Goal: Task Accomplishment & Management: Complete application form

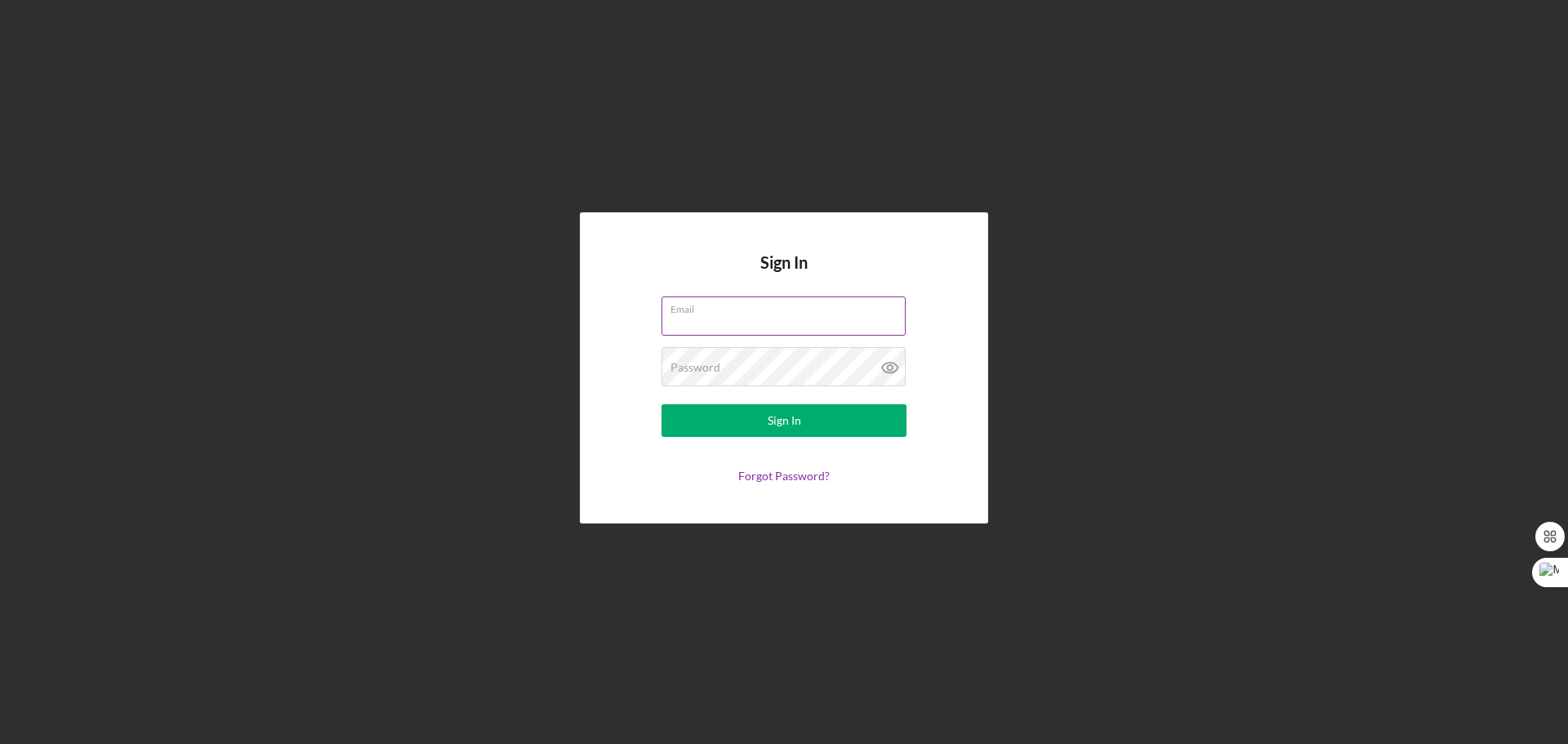
type input "[EMAIL_ADDRESS][DOMAIN_NAME]"
click at [727, 364] on div "Password" at bounding box center [784, 367] width 245 height 40
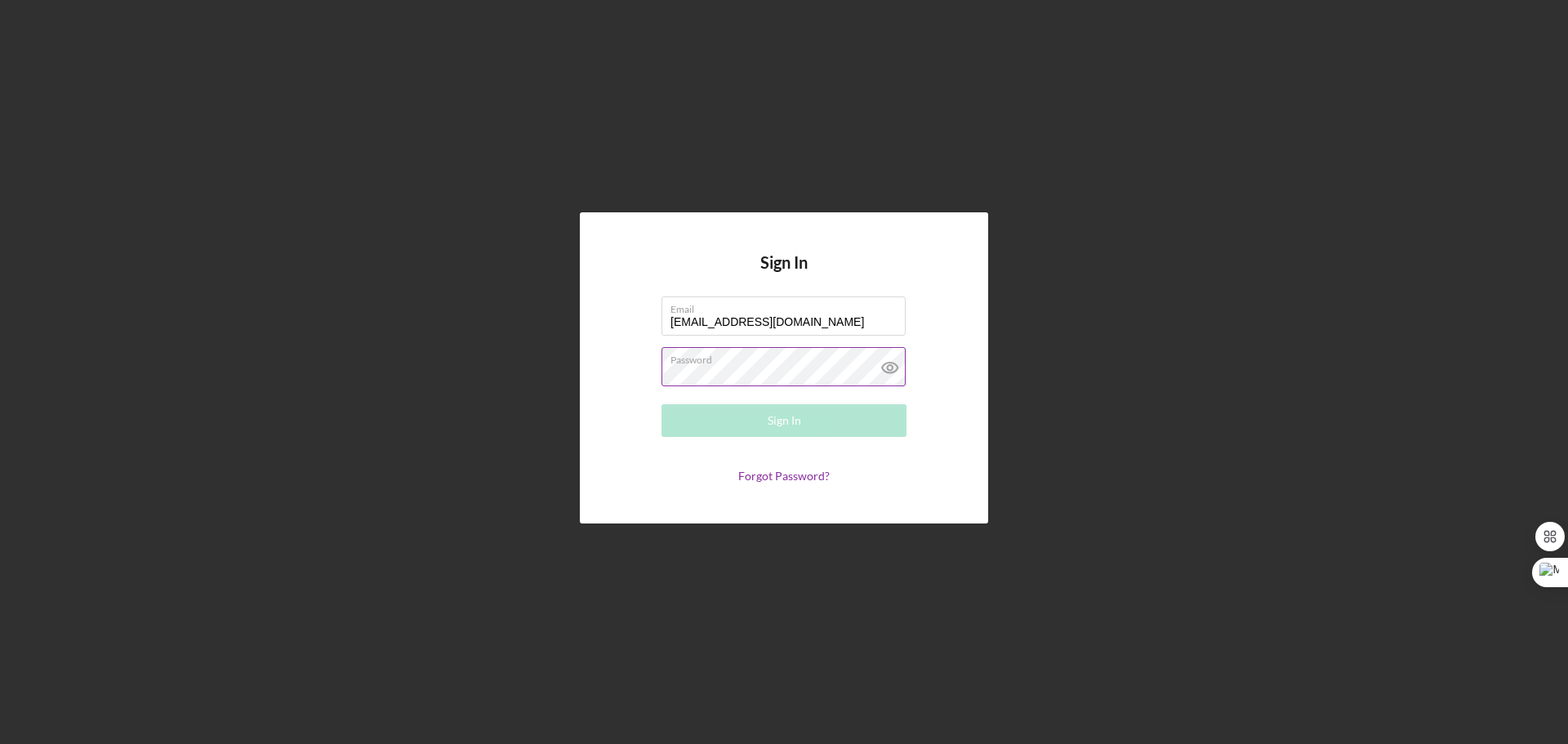
click at [727, 364] on div "Password Required" at bounding box center [784, 367] width 245 height 40
click at [662, 404] on button "Sign In" at bounding box center [784, 420] width 245 height 33
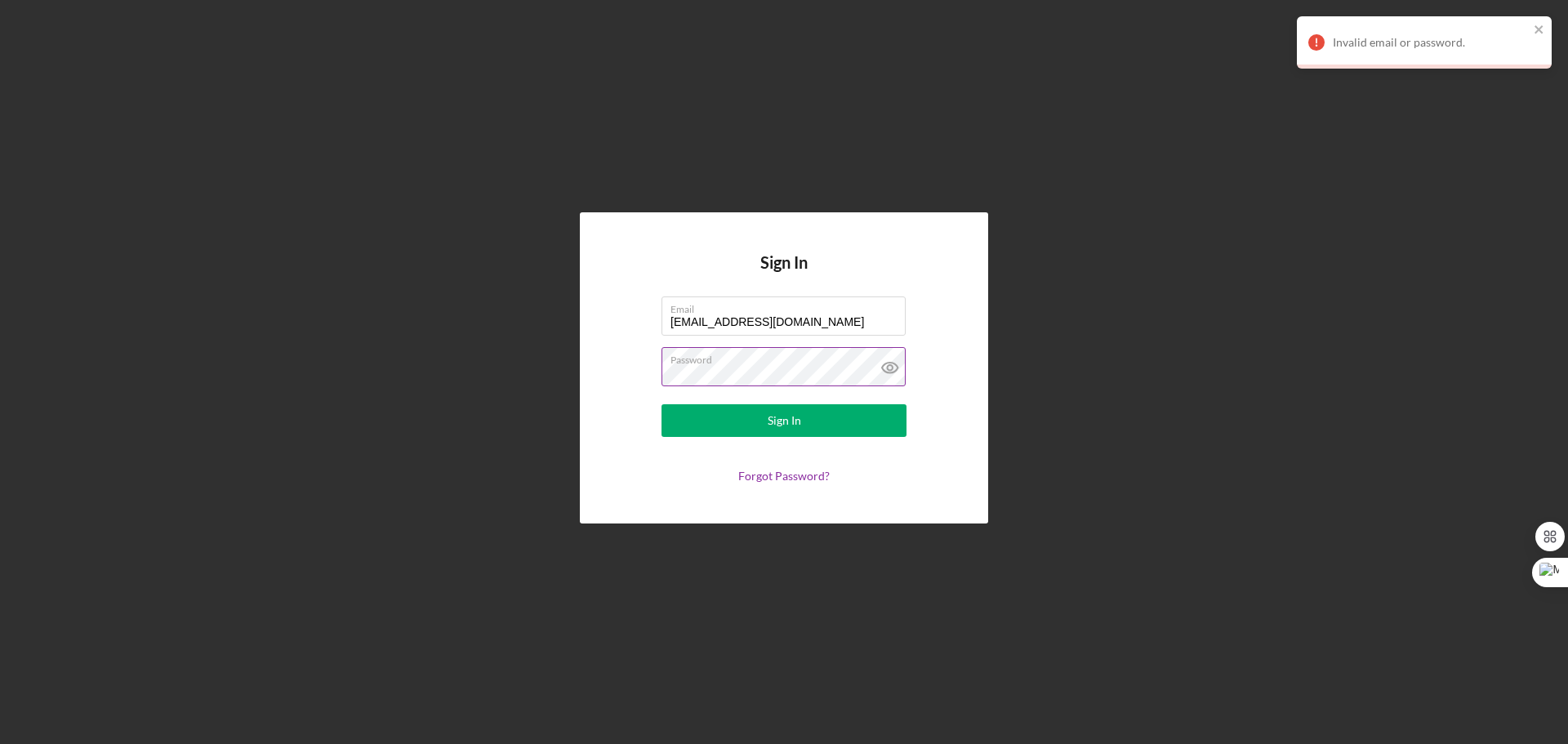
click at [887, 372] on icon at bounding box center [889, 368] width 16 height 11
click at [662, 404] on button "Sign In" at bounding box center [784, 420] width 245 height 33
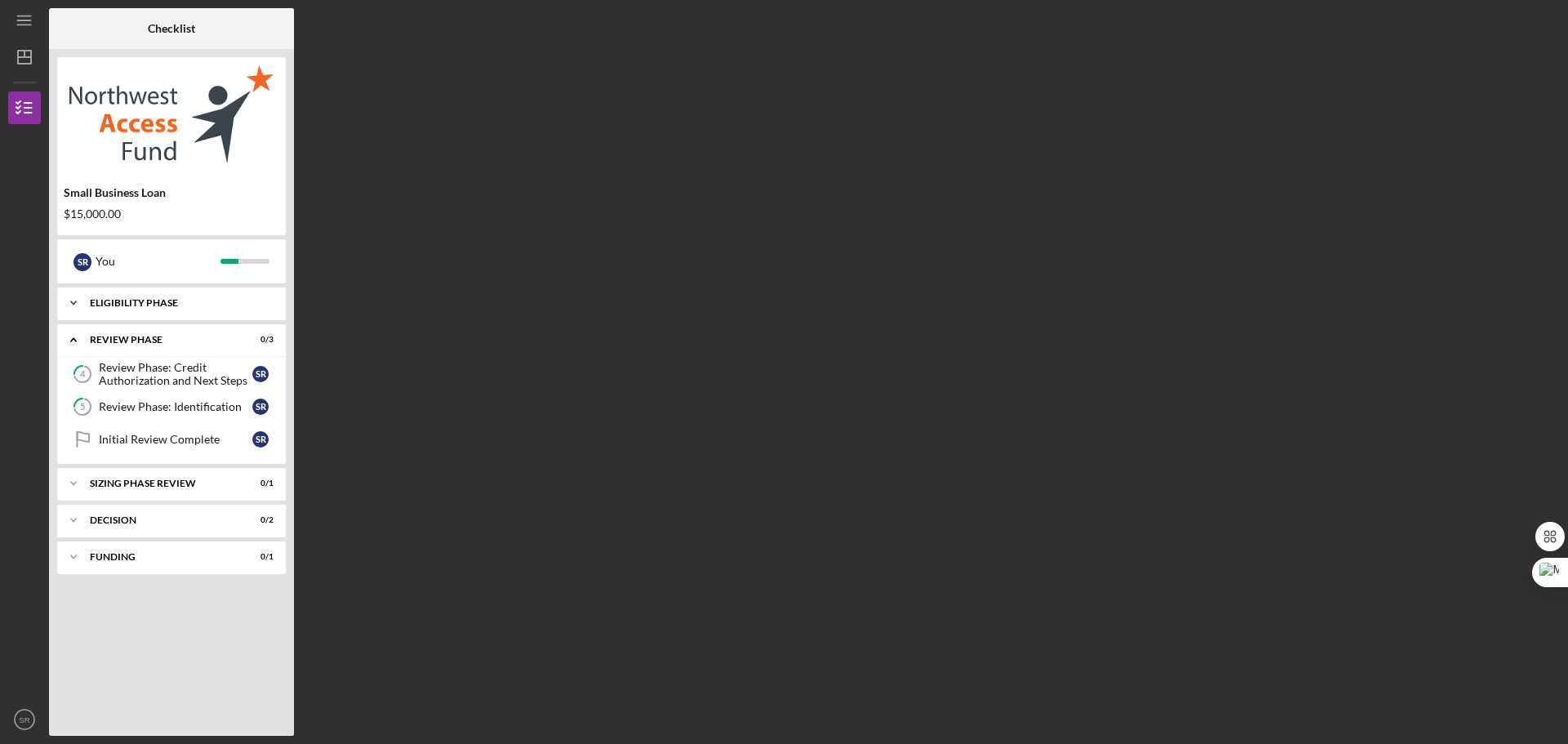
click at [202, 292] on div "Icon/Expander Eligibility Phase 4 / 4" at bounding box center [171, 303] width 229 height 33
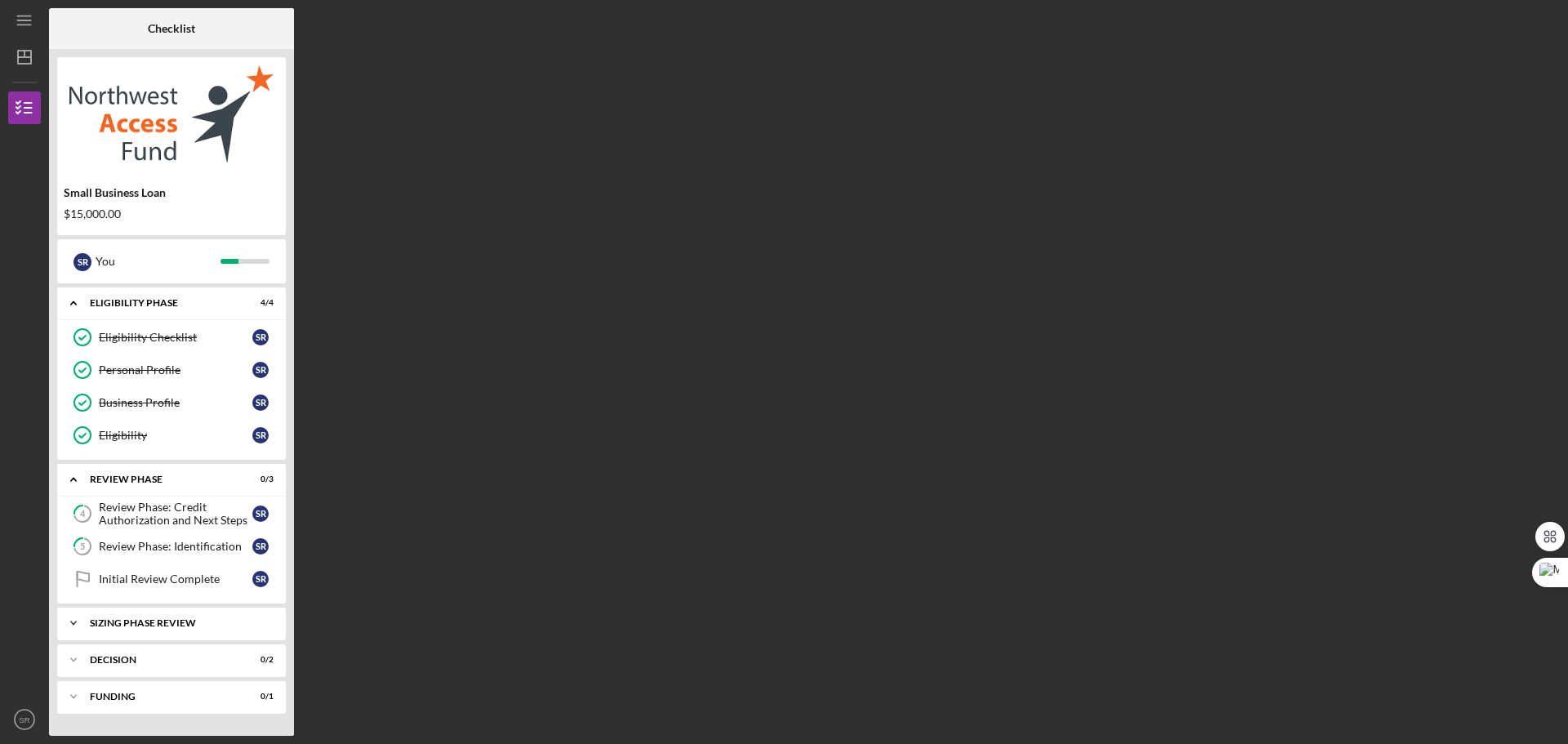
click at [238, 614] on div "Icon/Expander Sizing Phase Review 0 / 1" at bounding box center [171, 623] width 229 height 33
click at [170, 657] on div "Sizing Phase Complete" at bounding box center [175, 657] width 154 height 13
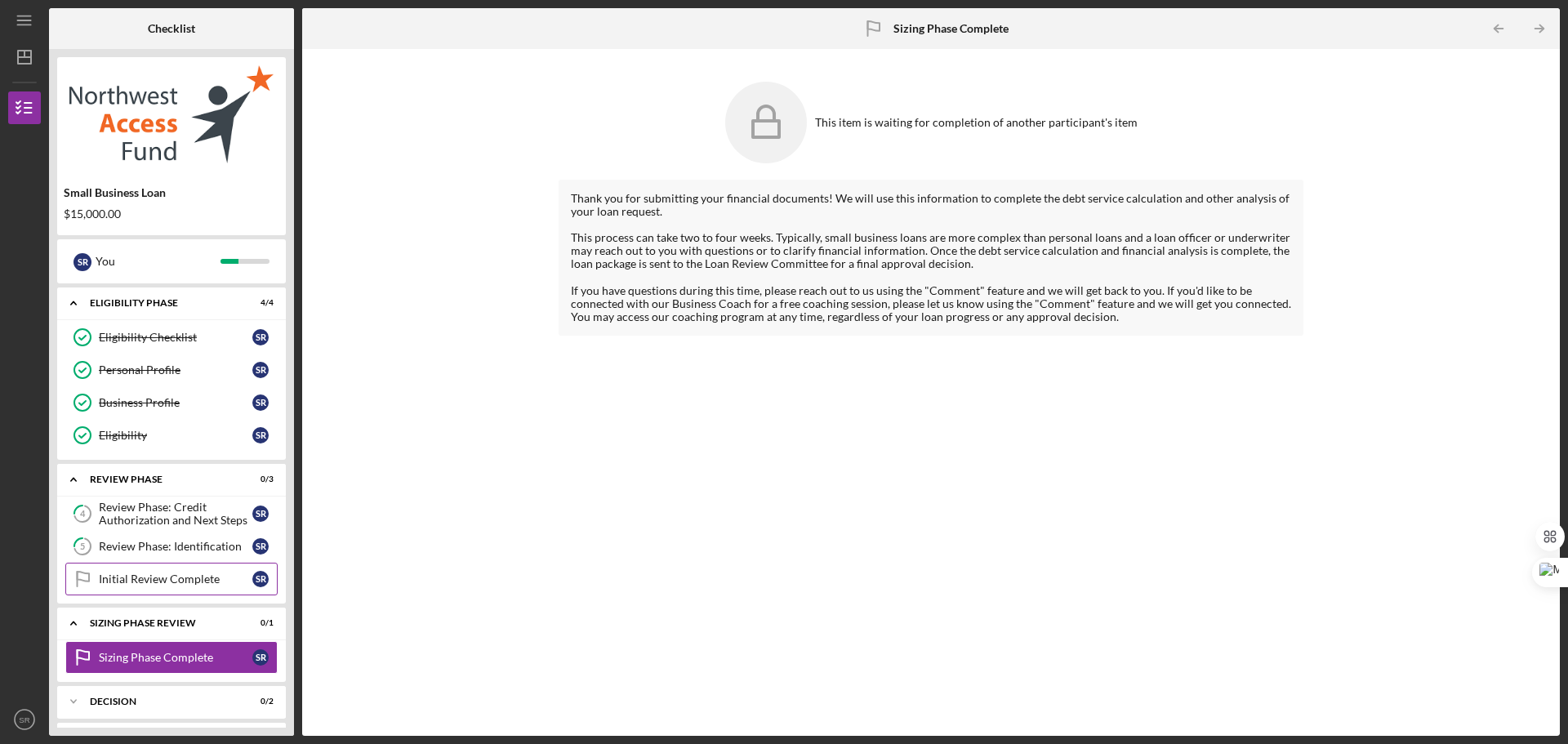
click at [131, 575] on div "Initial Review Complete" at bounding box center [175, 578] width 154 height 13
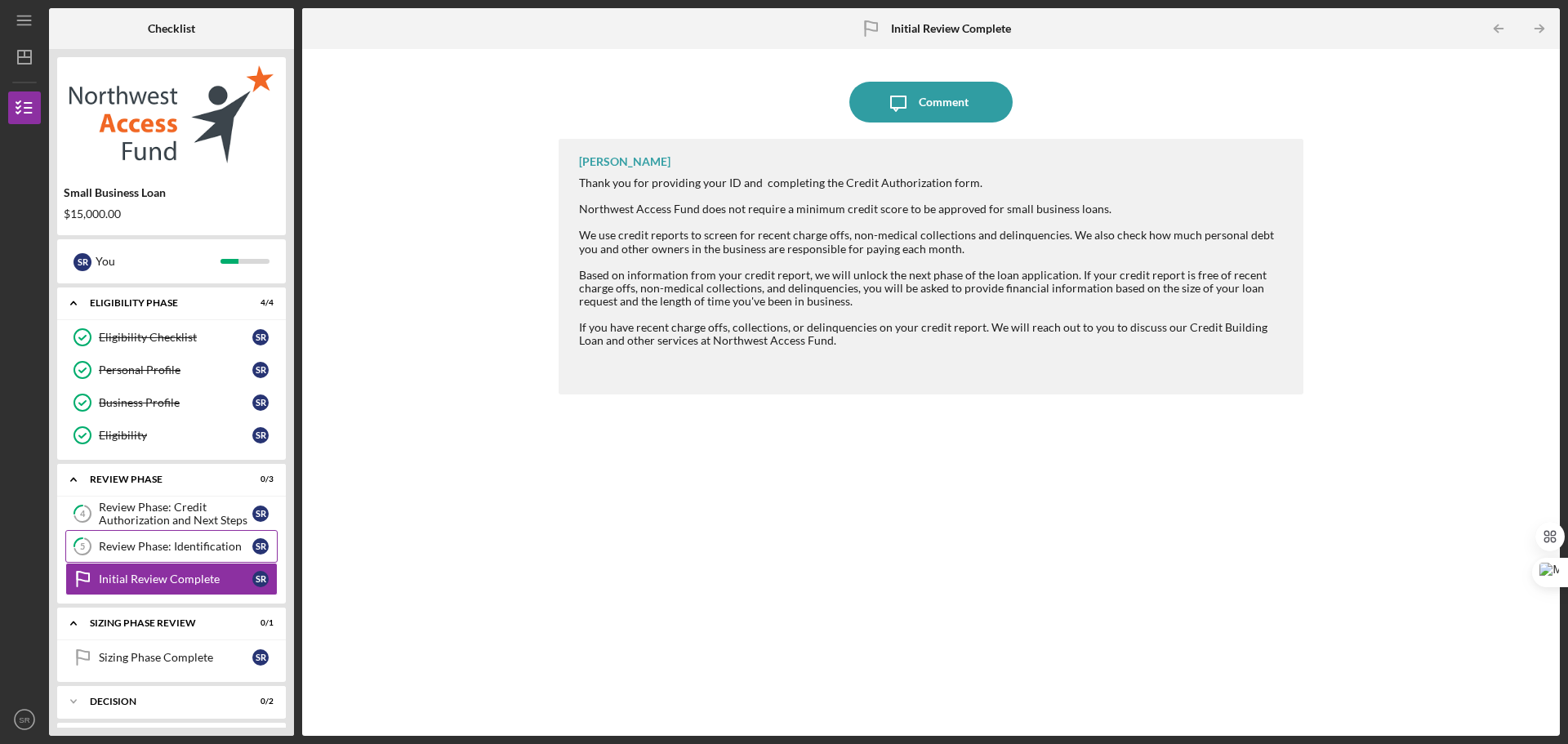
click at [147, 556] on link "5 Review Phase: Identification S R" at bounding box center [171, 546] width 213 height 33
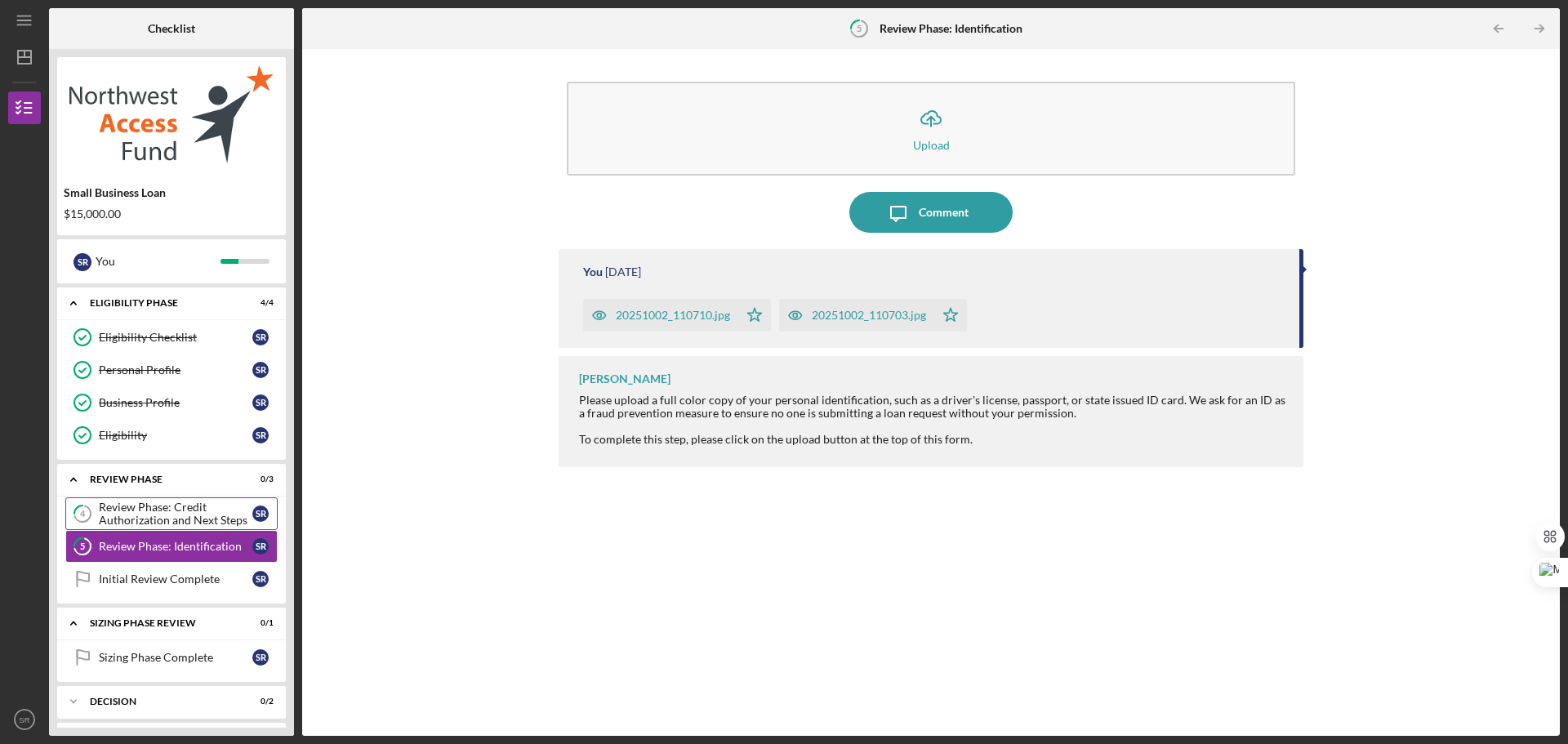
click at [156, 513] on div "Review Phase: Credit Authorization and Next Steps" at bounding box center [175, 513] width 154 height 27
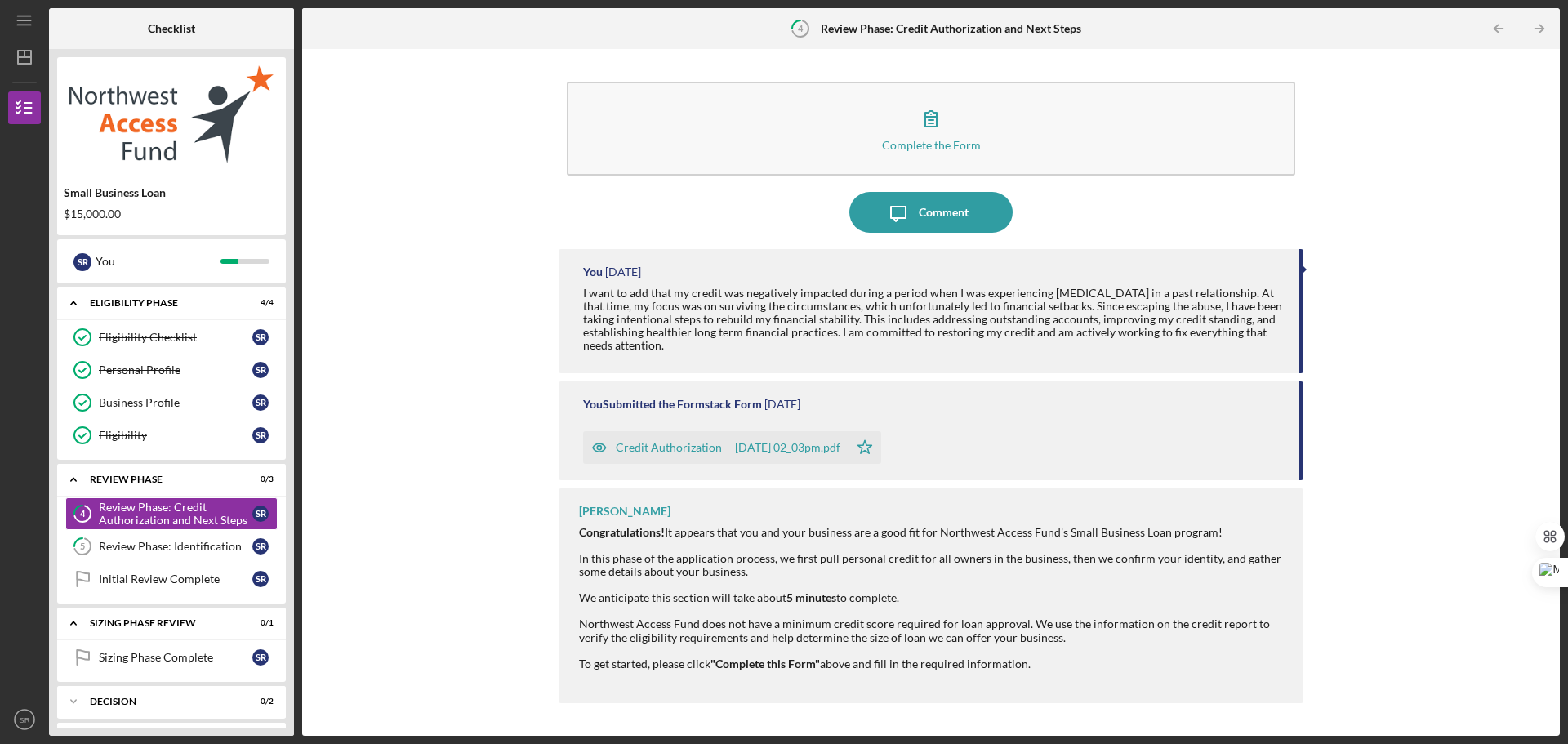
drag, startPoint x: 1302, startPoint y: 403, endPoint x: 1314, endPoint y: 471, distance: 69.1
click at [1314, 471] on div "Complete the Form Form Icon/Message Comment You [DATE] I want to add that my cr…" at bounding box center [931, 392] width 1241 height 671
click at [1340, 554] on div "Complete the Form Form Icon/Message Comment You [DATE] I want to add that my cr…" at bounding box center [931, 392] width 1241 height 671
click at [1567, 369] on div "Icon/Menu 4 Review Phase: Credit Authorization and Next Steps Checklist Small B…" at bounding box center [784, 372] width 1568 height 744
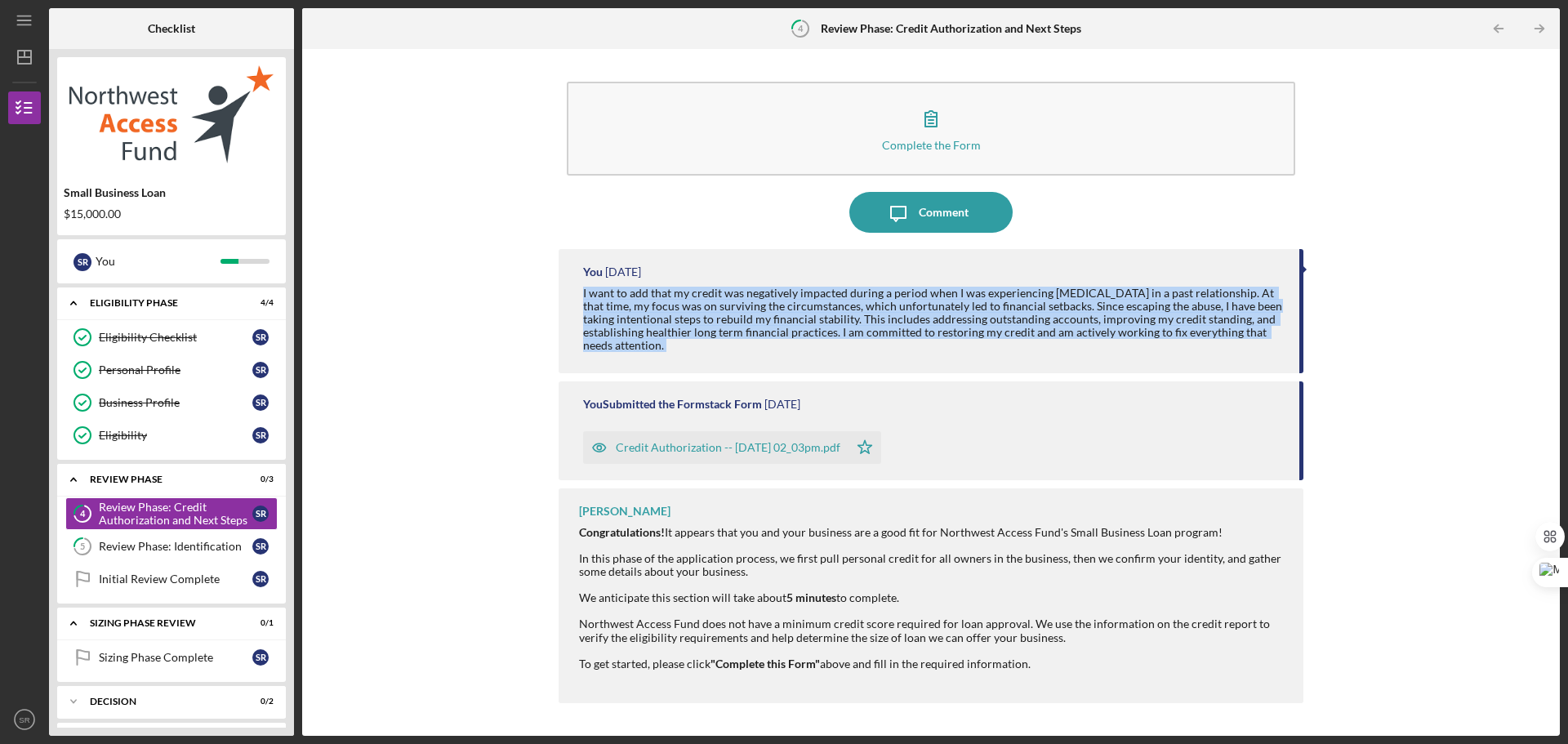
click at [1567, 369] on div "Icon/Menu 4 Review Phase: Credit Authorization and Next Steps Checklist Small B…" at bounding box center [784, 372] width 1568 height 744
drag, startPoint x: 196, startPoint y: 681, endPoint x: 174, endPoint y: 698, distance: 27.8
click at [174, 698] on div "Icon/Expander Eligibility Phase 4 / 4 Eligibility Checklist Eligibility Checkli…" at bounding box center [171, 507] width 229 height 440
click at [174, 698] on div "Decision" at bounding box center [177, 702] width 175 height 10
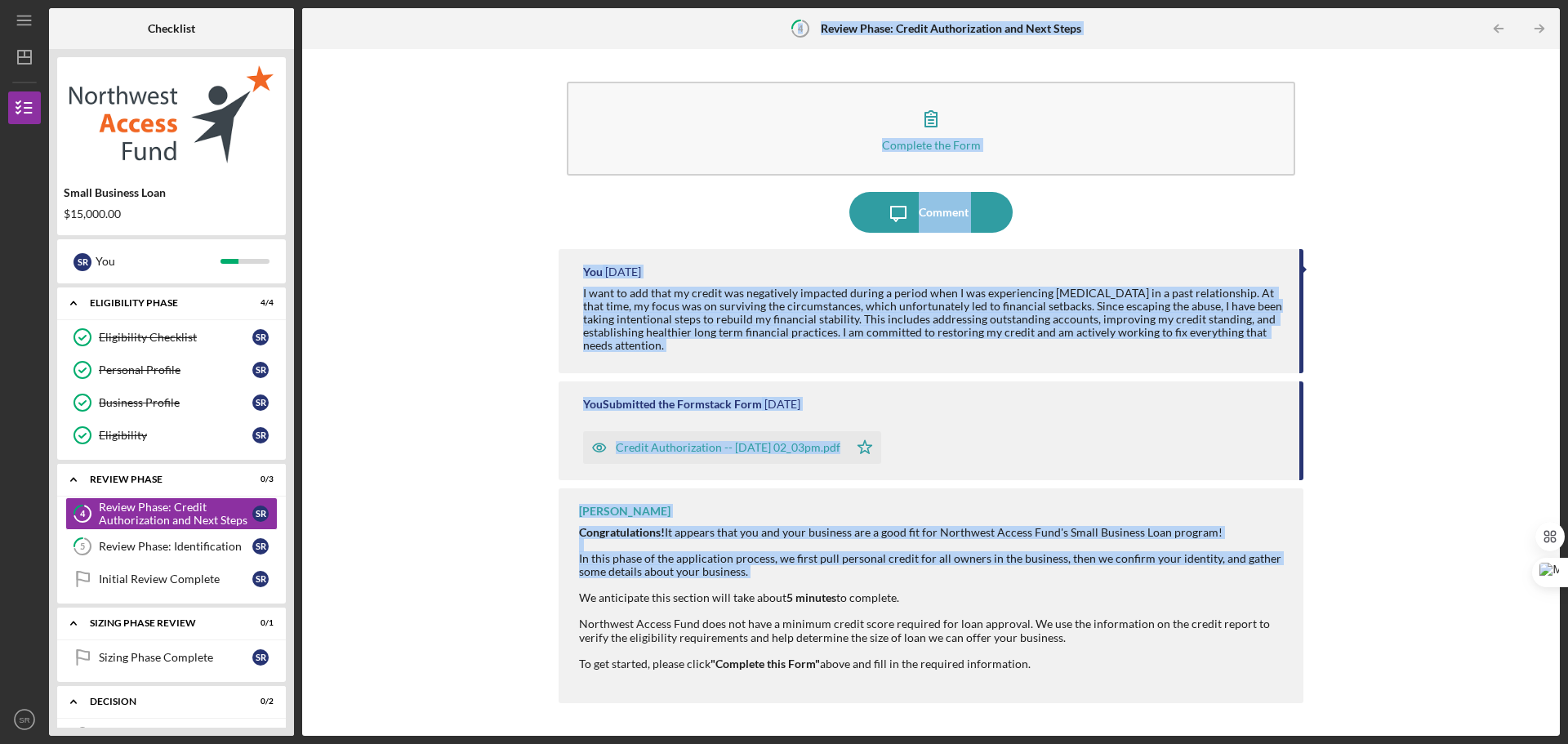
drag, startPoint x: 292, startPoint y: 455, endPoint x: 311, endPoint y: 585, distance: 131.4
click at [311, 585] on div "Checklist Small Business Loan $15,000.00 S R You Icon/Expander Eligibility Phas…" at bounding box center [805, 372] width 1511 height 728
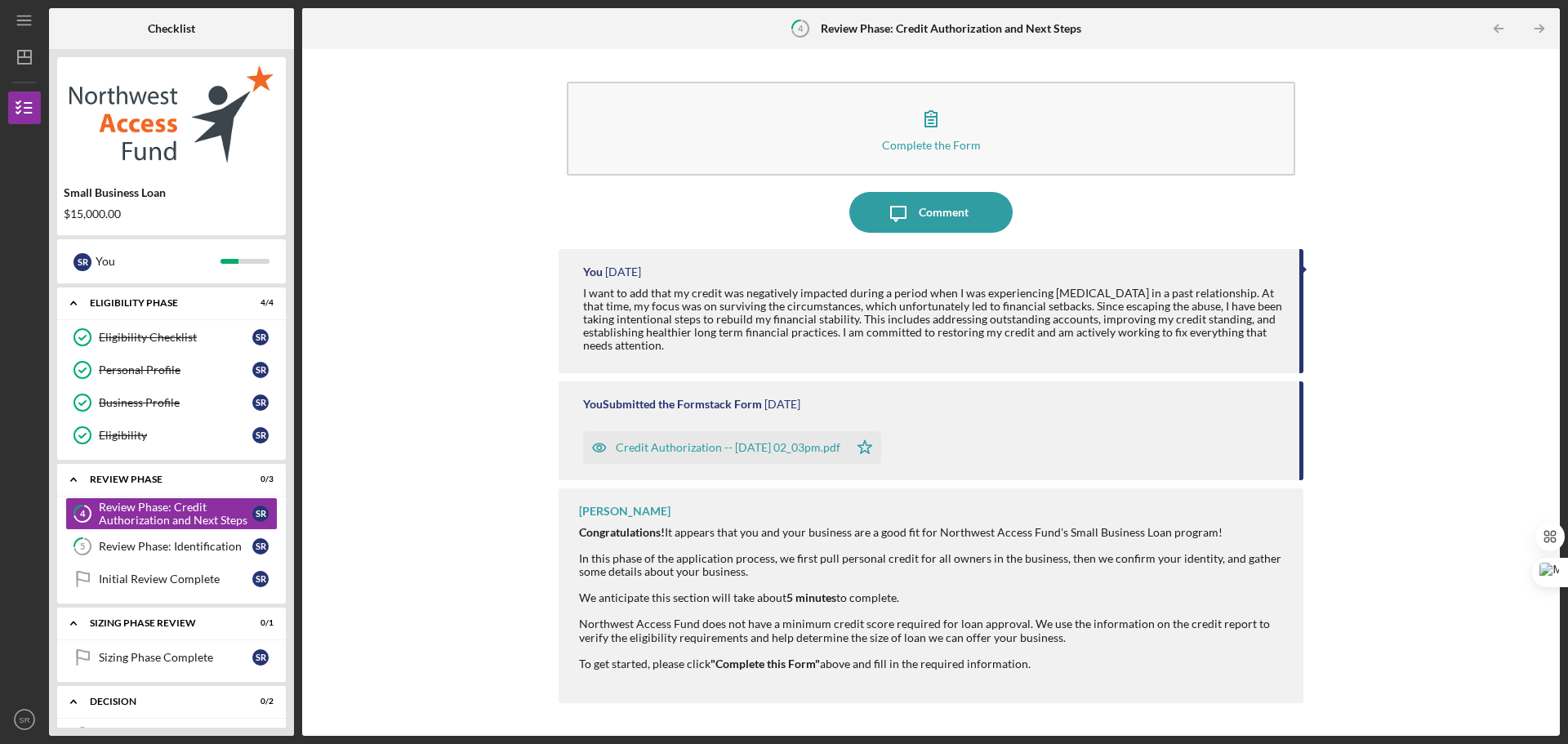
click at [318, 652] on div "Complete the Form Form Icon/Message Comment You [DATE] I want to add that my cr…" at bounding box center [931, 392] width 1241 height 671
click at [197, 718] on div "Icon/Expander Decision 0 / 2" at bounding box center [171, 703] width 229 height 34
click at [201, 691] on div "Icon/Expander Decision 0 / 2" at bounding box center [171, 702] width 229 height 33
click at [99, 714] on div "Icon/Expander Decision 0 / 2" at bounding box center [171, 703] width 229 height 34
drag, startPoint x: 98, startPoint y: 719, endPoint x: 95, endPoint y: 710, distance: 9.5
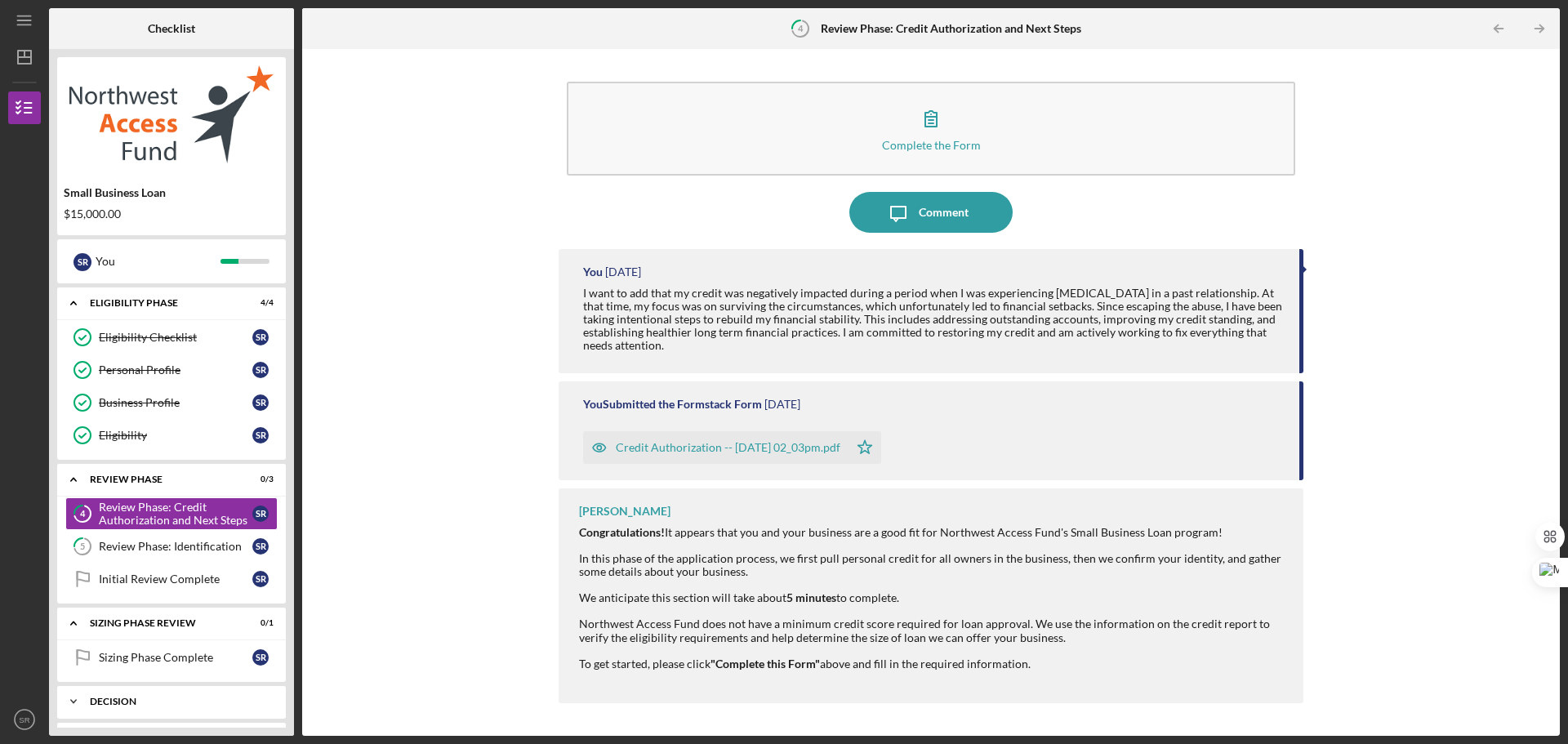
click at [95, 710] on div "Icon/Expander Decision 0 / 2" at bounding box center [171, 702] width 229 height 33
click at [97, 724] on icon "Loan Review Committee" at bounding box center [82, 735] width 40 height 40
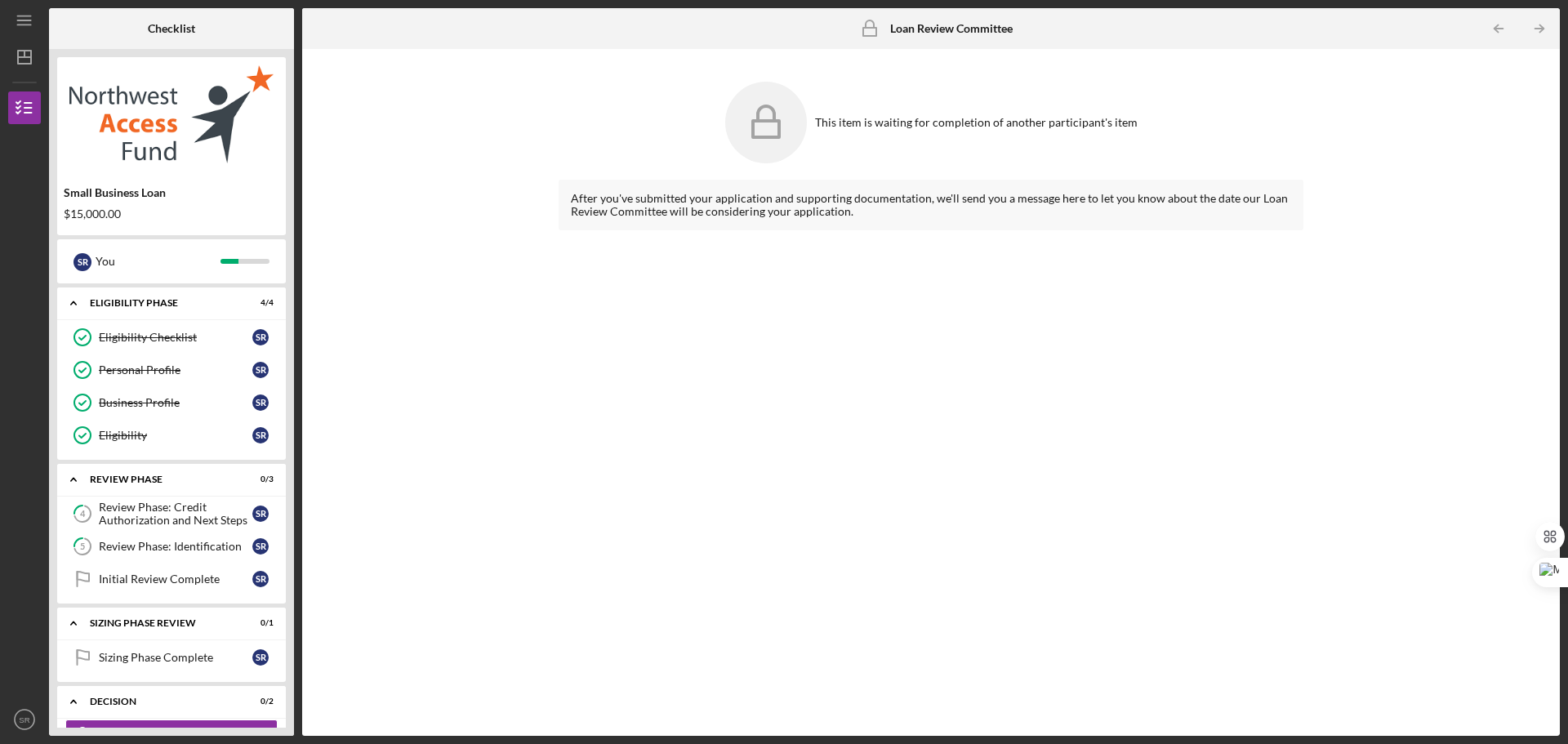
drag, startPoint x: 294, startPoint y: 688, endPoint x: 287, endPoint y: 699, distance: 13.0
click at [287, 699] on div "Small Business Loan $15,000.00 S R You Icon/Expander Eligibility Phase 4 / 4 El…" at bounding box center [171, 392] width 245 height 687
drag, startPoint x: 287, startPoint y: 699, endPoint x: 291, endPoint y: 722, distance: 23.3
click at [291, 722] on div "Small Business Loan $15,000.00 S R You Icon/Expander Eligibility Phase 4 / 4 El…" at bounding box center [171, 392] width 245 height 687
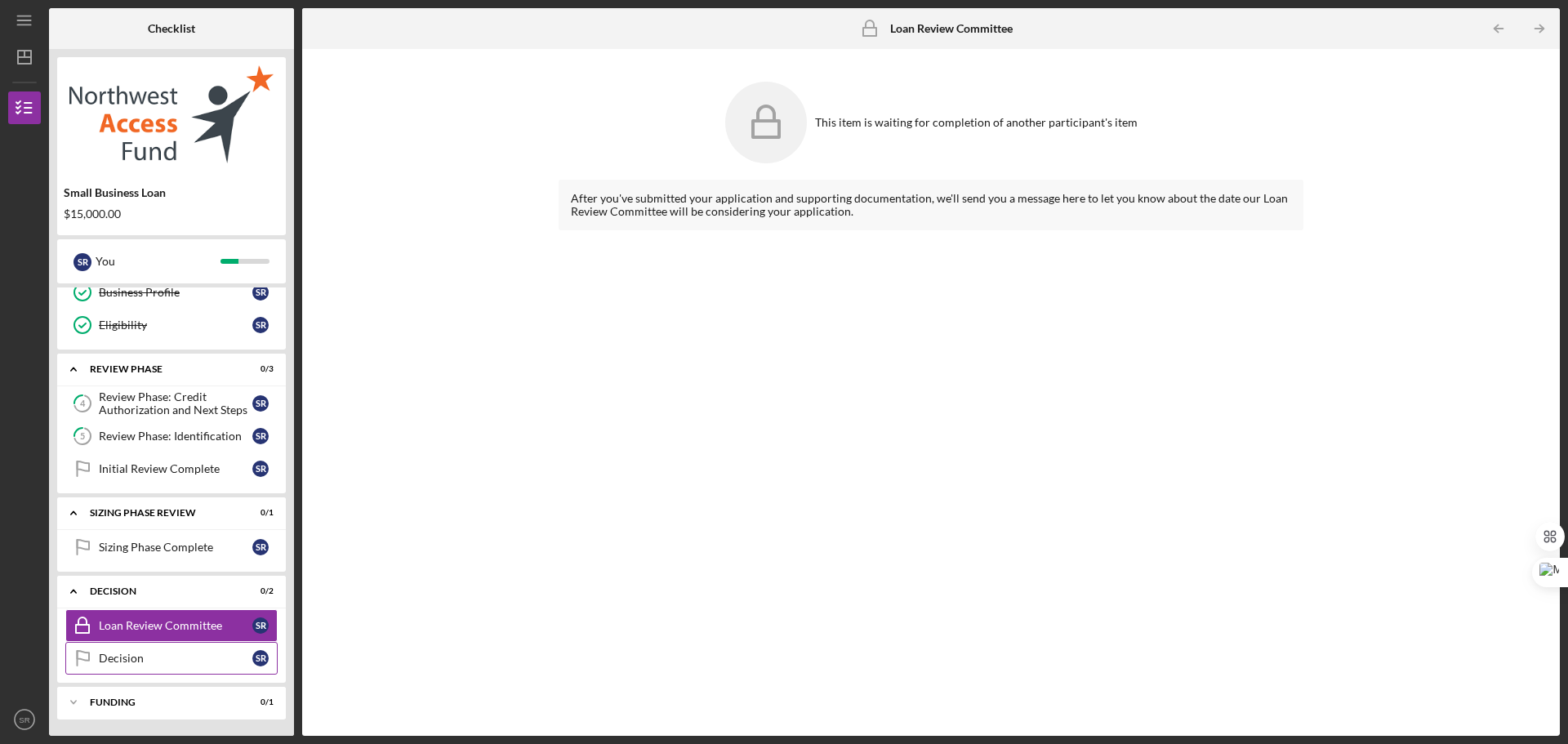
click at [159, 649] on link "Decision Decision S R" at bounding box center [171, 658] width 213 height 33
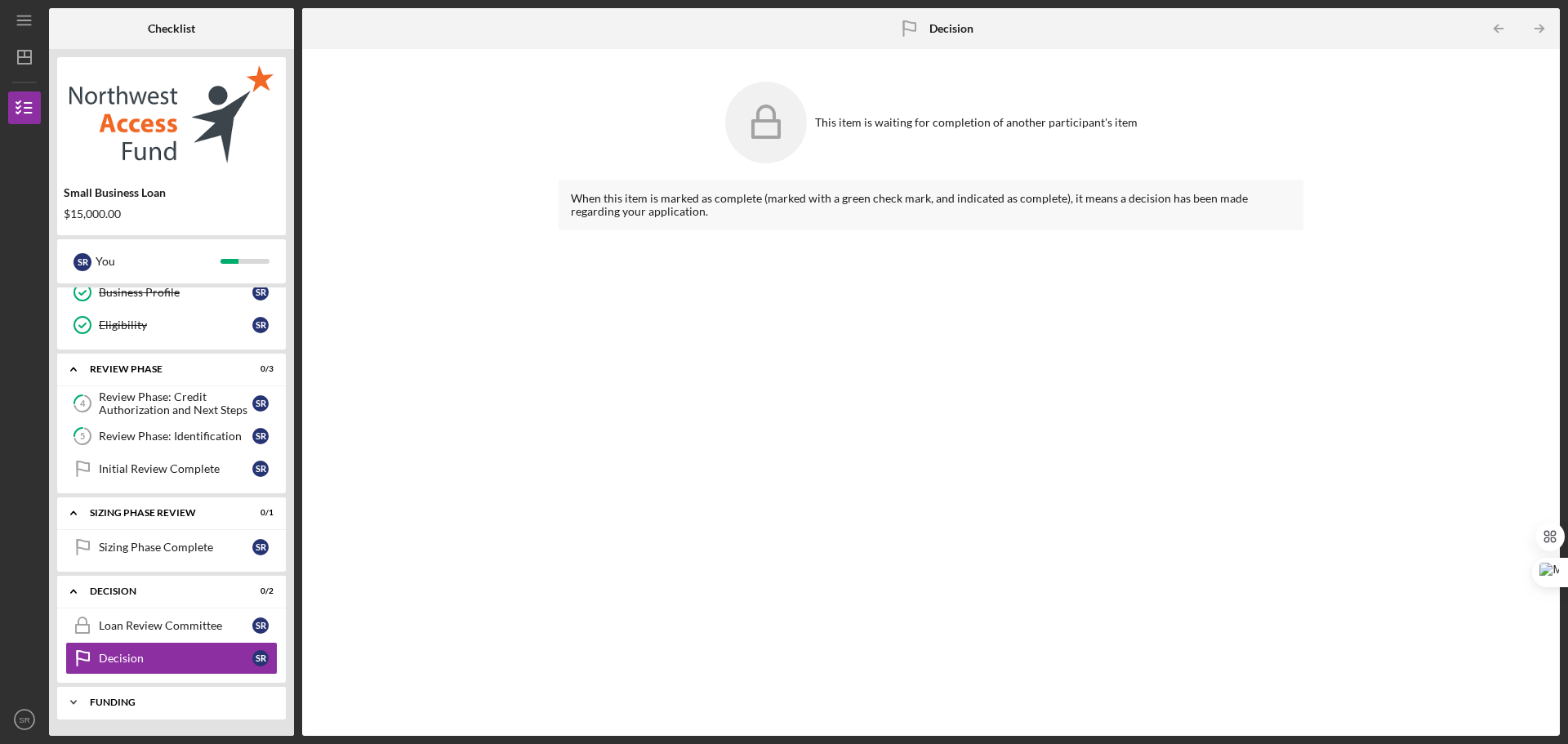
click at [177, 702] on div "Funding" at bounding box center [177, 703] width 175 height 10
click at [175, 524] on div "Icon/Expander Sizing Phase Review 0 / 1" at bounding box center [171, 513] width 229 height 34
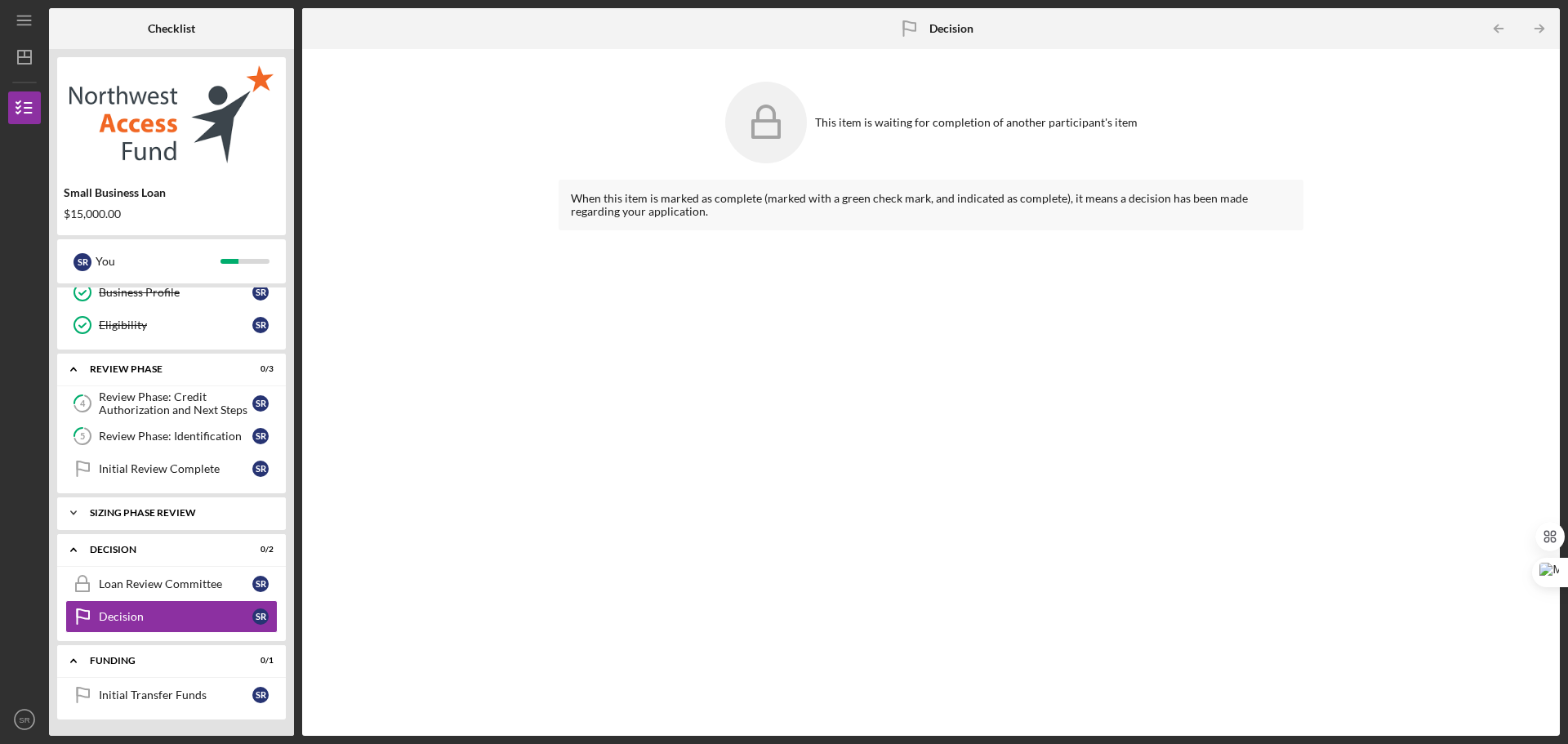
click at [175, 524] on div "Icon/Expander Sizing Phase Review 0 / 1" at bounding box center [171, 512] width 229 height 33
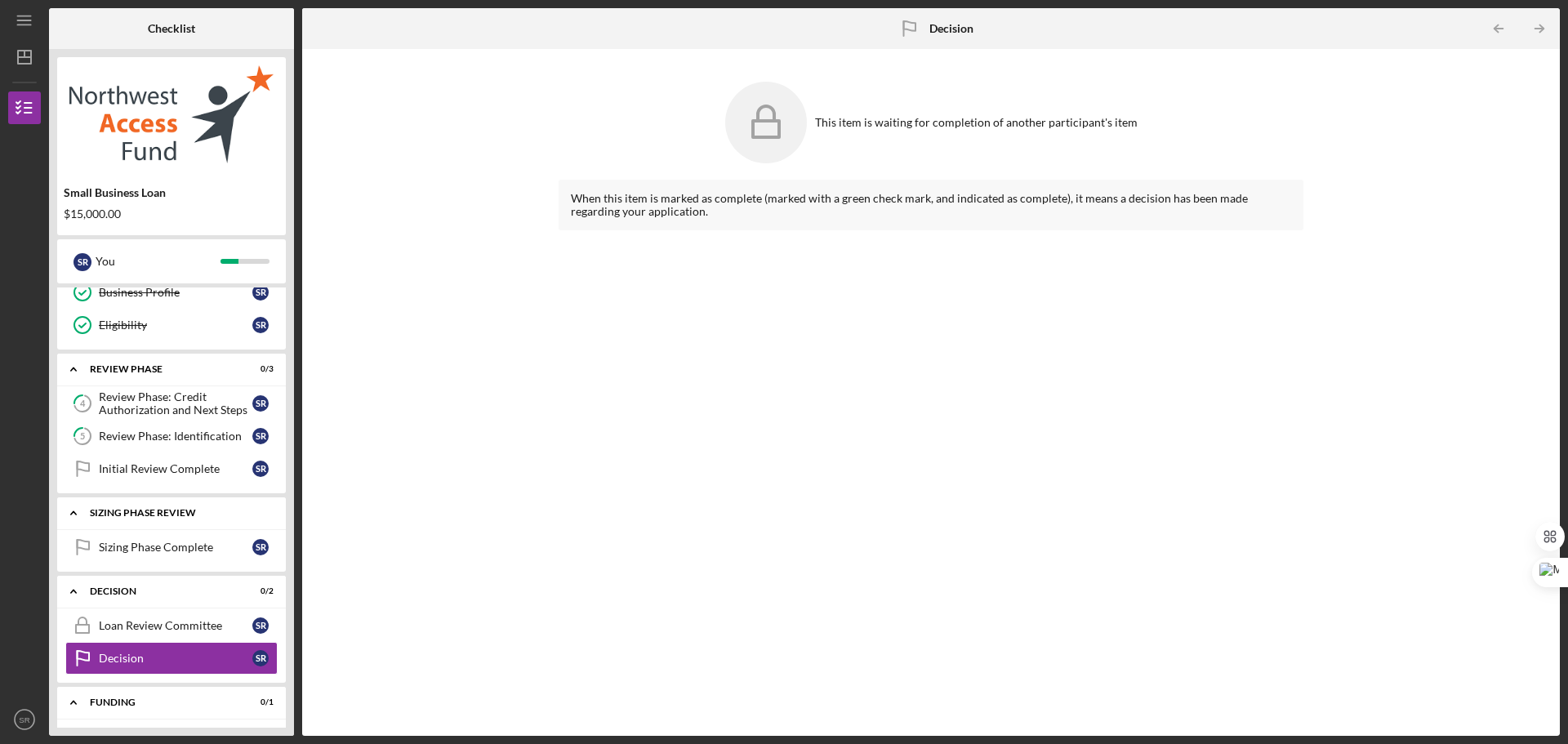
click at [175, 524] on div "Icon/Expander Sizing Phase Review 0 / 1" at bounding box center [171, 513] width 229 height 34
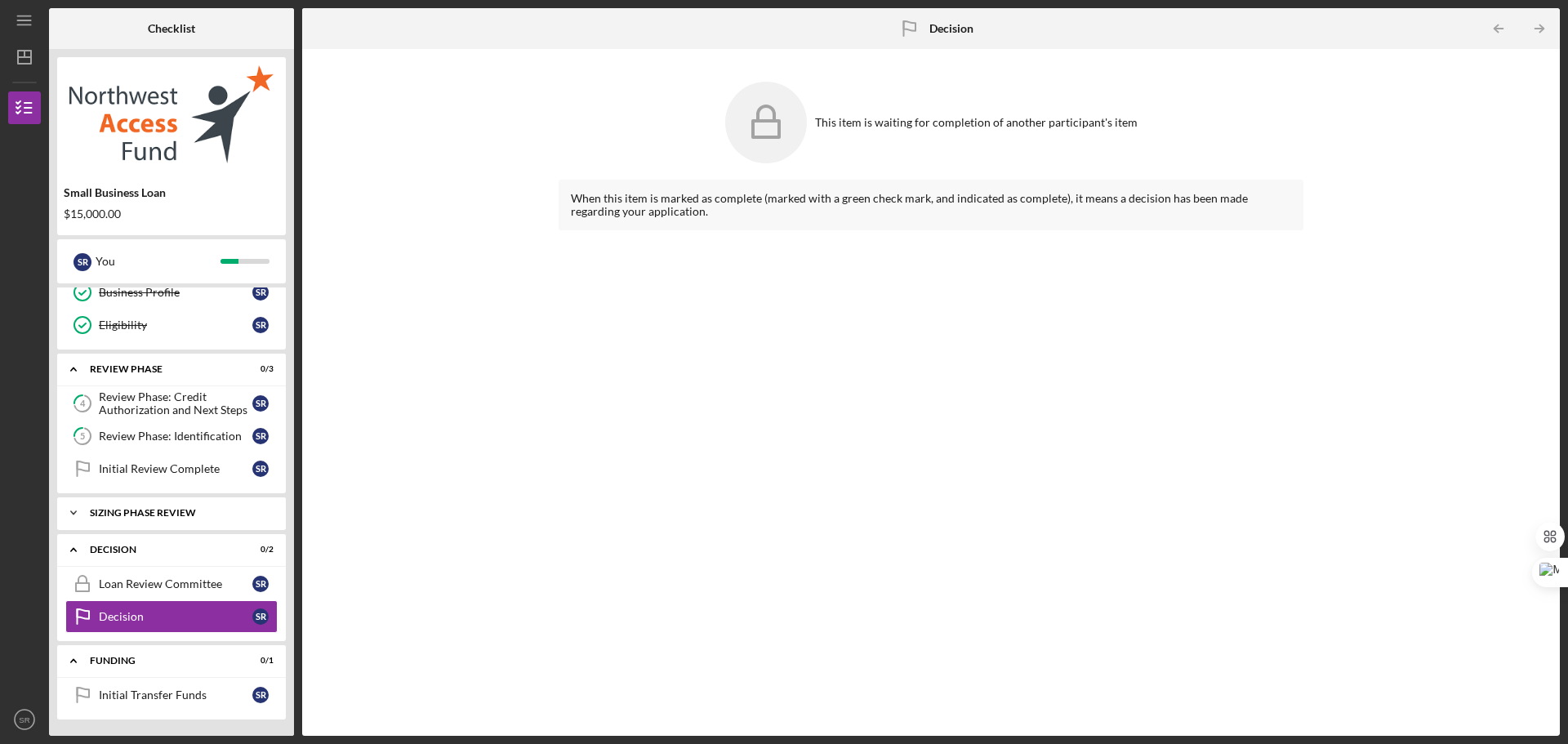
click at [175, 524] on div "Icon/Expander Sizing Phase Review 0 / 1" at bounding box center [171, 512] width 229 height 33
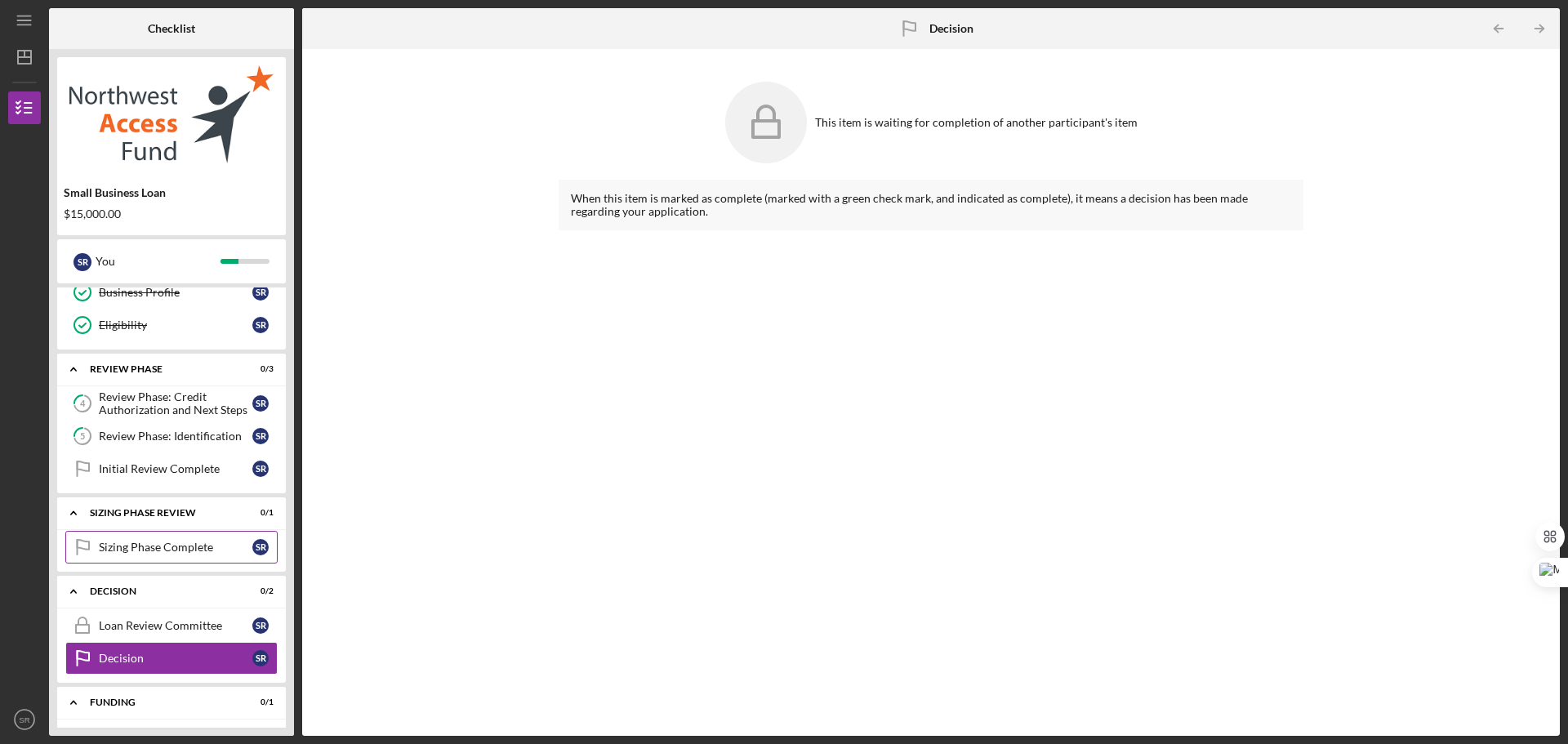
click at [174, 563] on link "Sizing Phase Complete Sizing Phase Complete S R" at bounding box center [171, 547] width 213 height 33
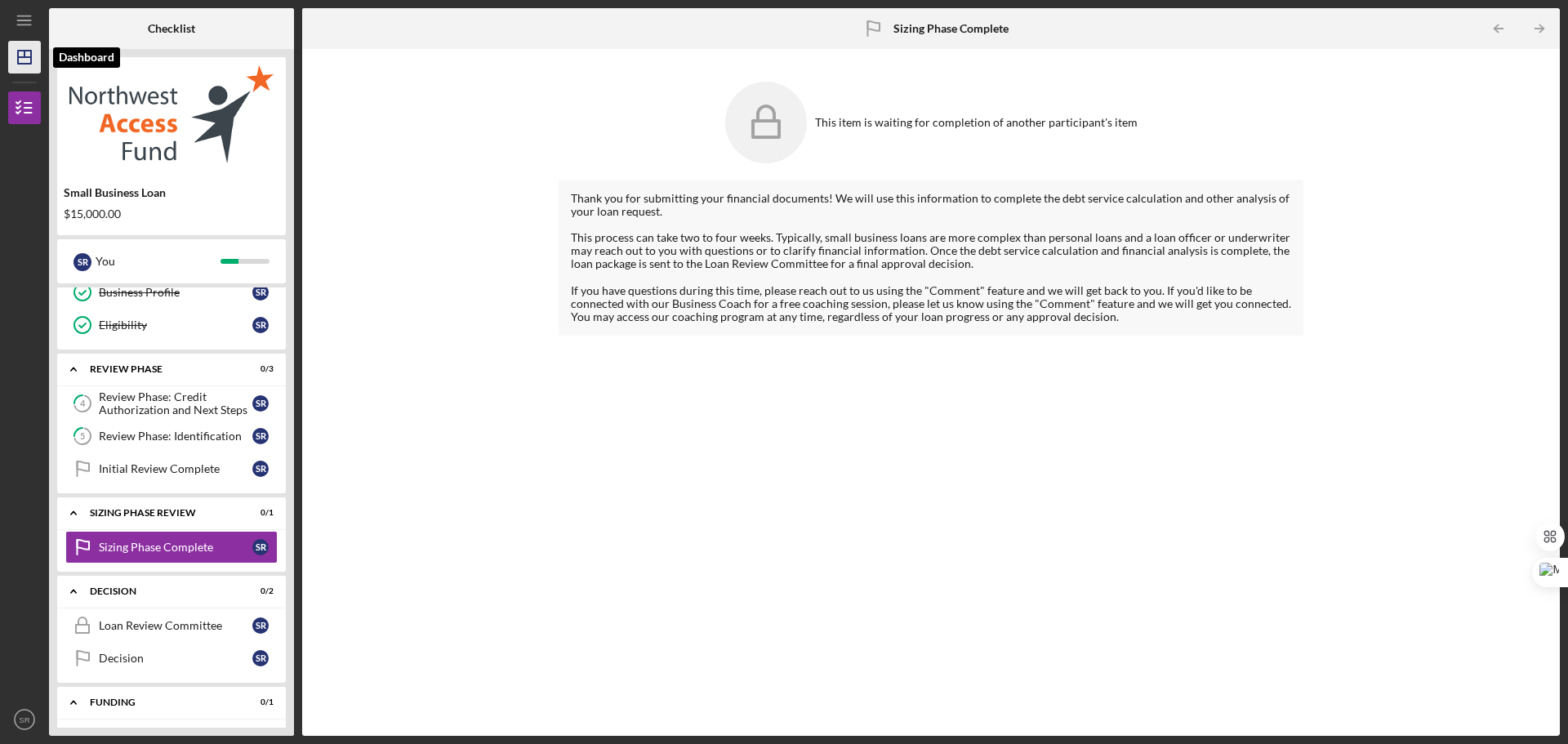
click at [22, 51] on polygon "button" at bounding box center [24, 56] width 13 height 13
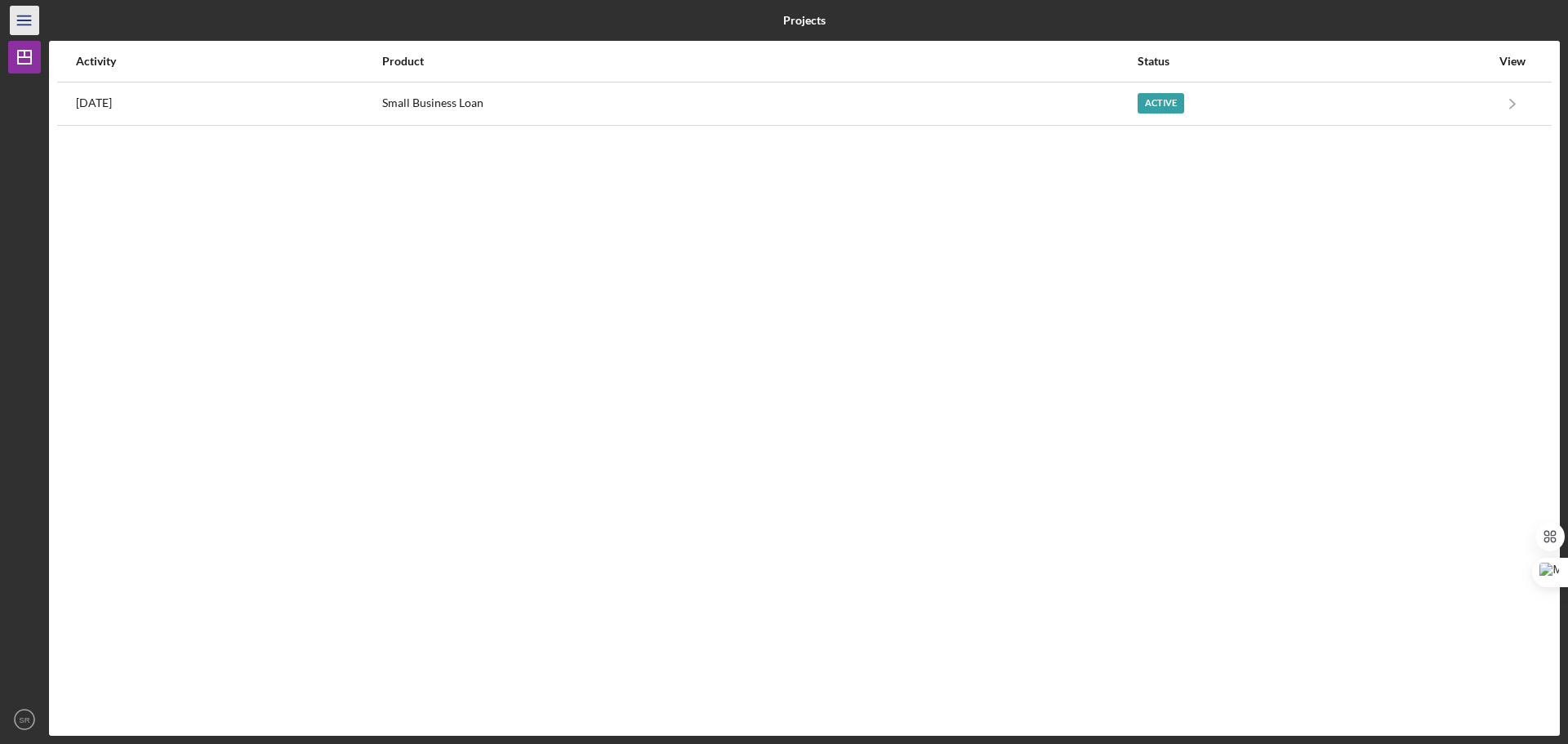
click at [17, 11] on icon "Icon/Menu" at bounding box center [25, 20] width 36 height 36
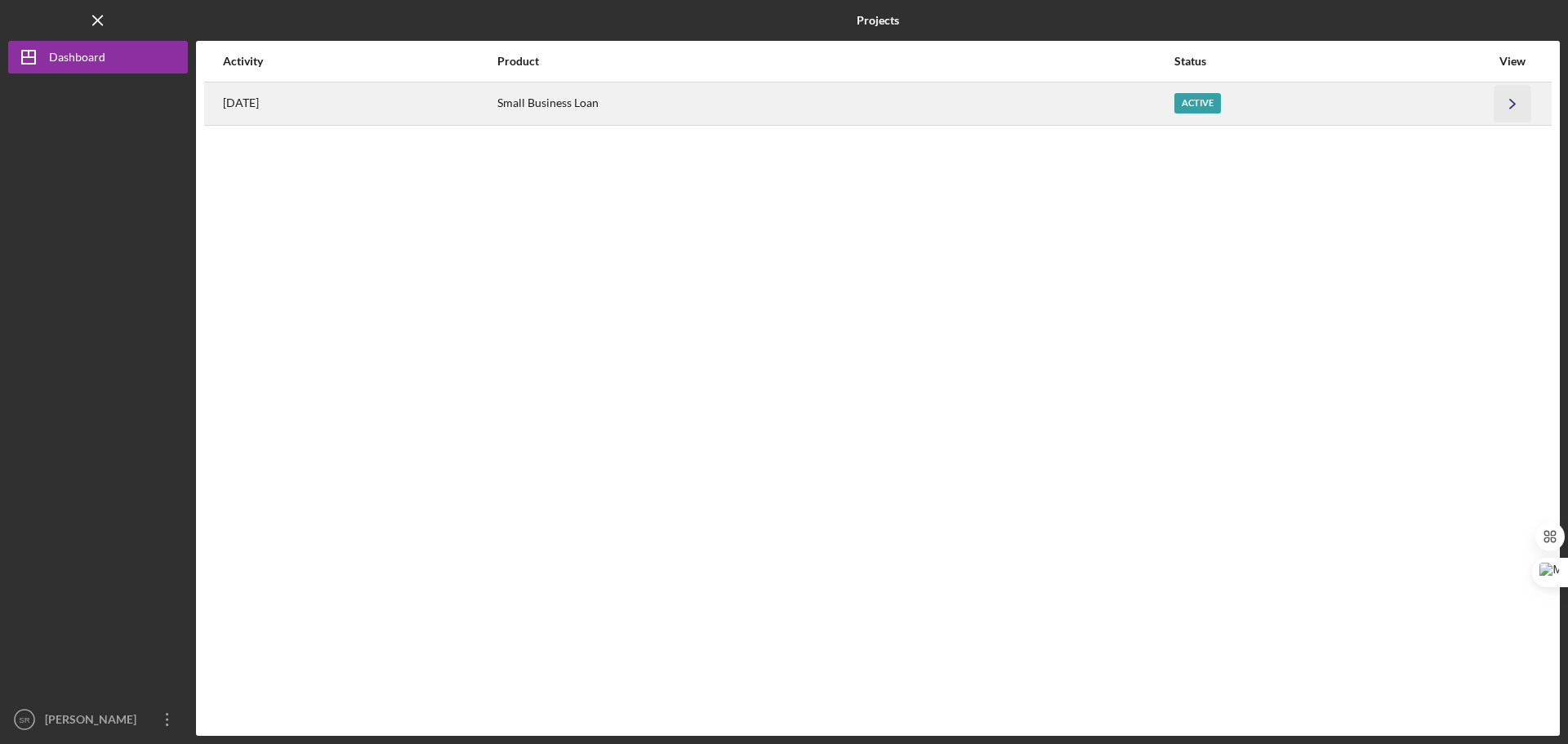
click at [1500, 100] on icon "Icon/Navigate" at bounding box center [1512, 102] width 36 height 36
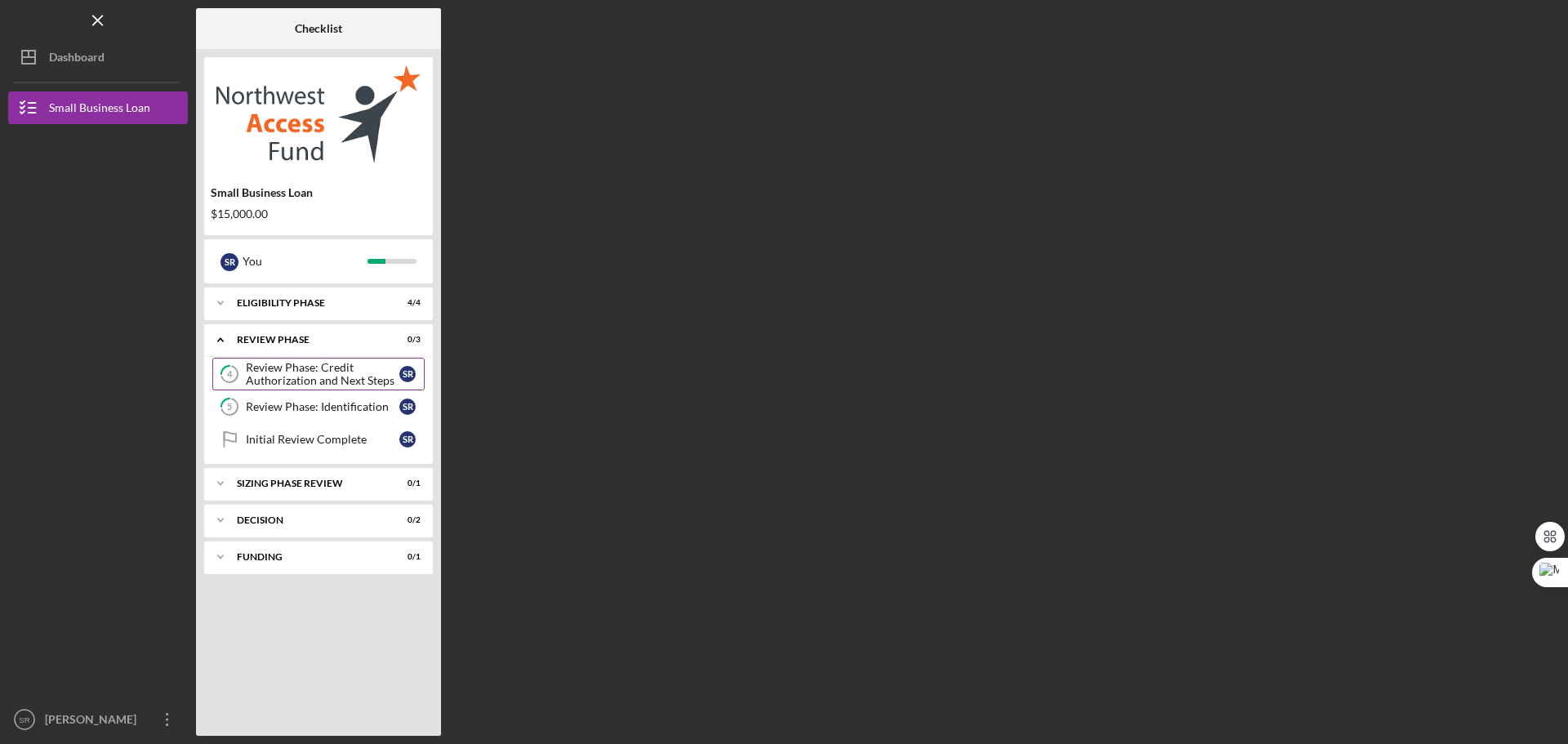
click at [365, 372] on div "Review Phase: Credit Authorization and Next Steps" at bounding box center [323, 373] width 154 height 27
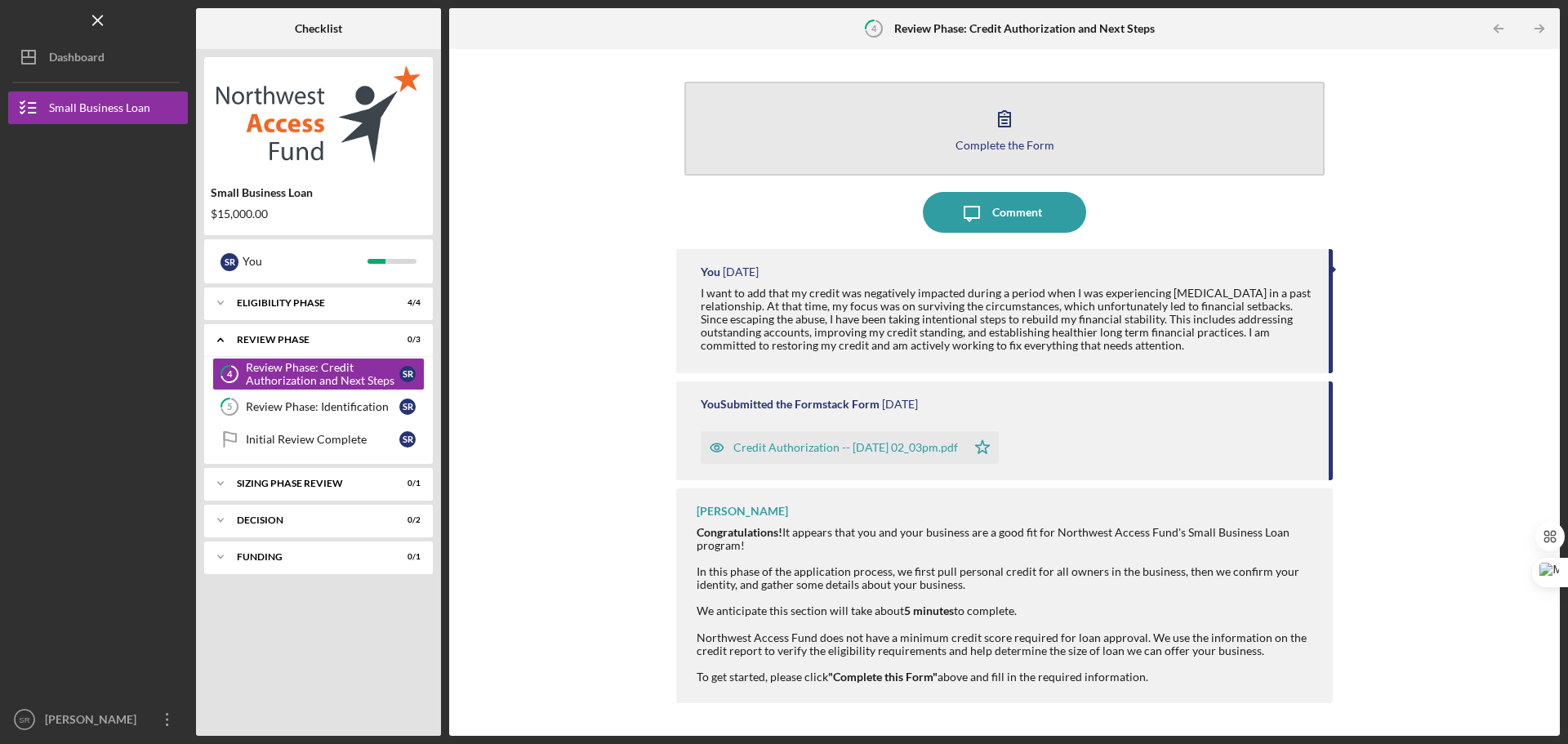
click at [996, 143] on div "Complete the Form" at bounding box center [1005, 145] width 98 height 12
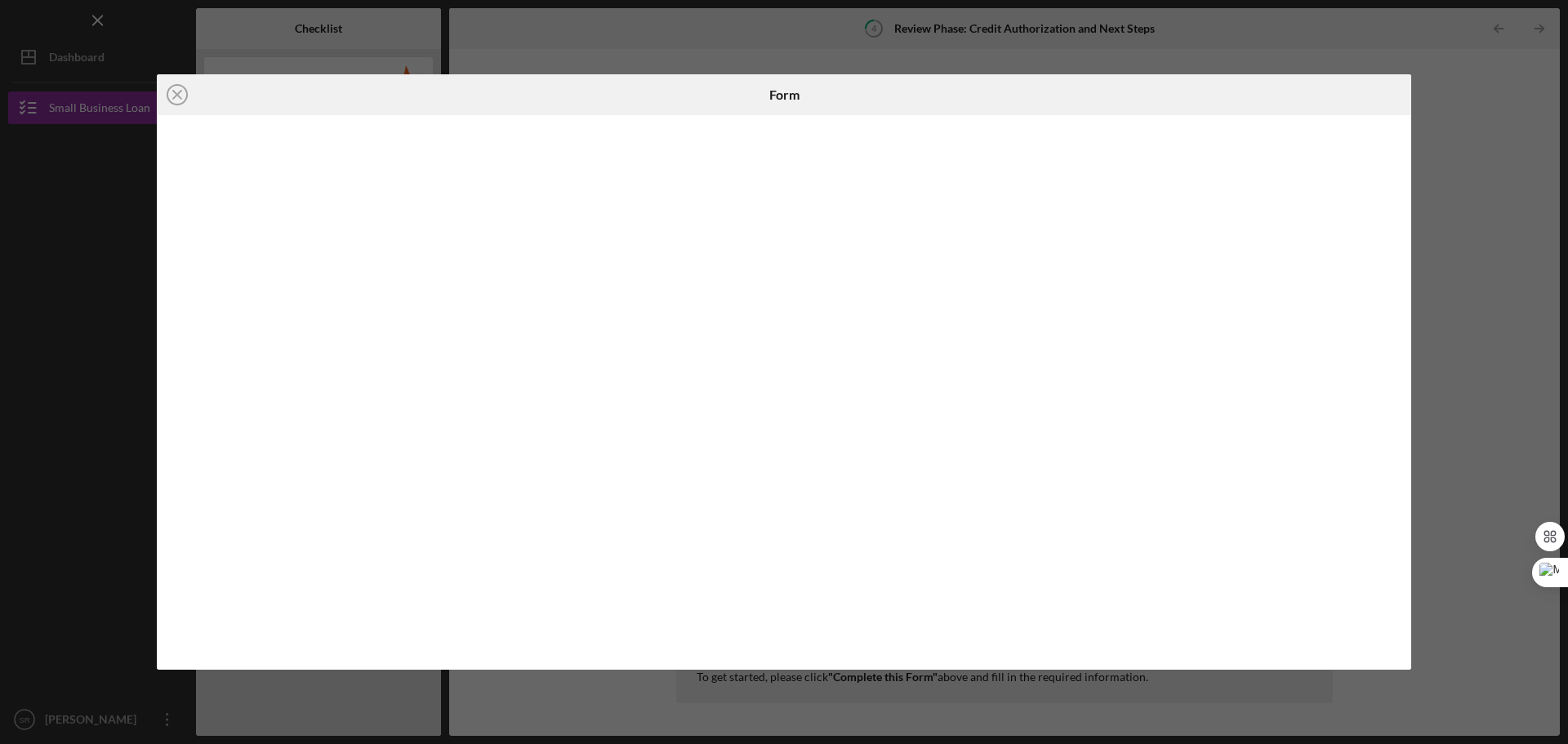
click at [1397, 458] on div at bounding box center [783, 392] width 1254 height 555
click at [1446, 48] on div "Icon/Close Form" at bounding box center [784, 372] width 1568 height 744
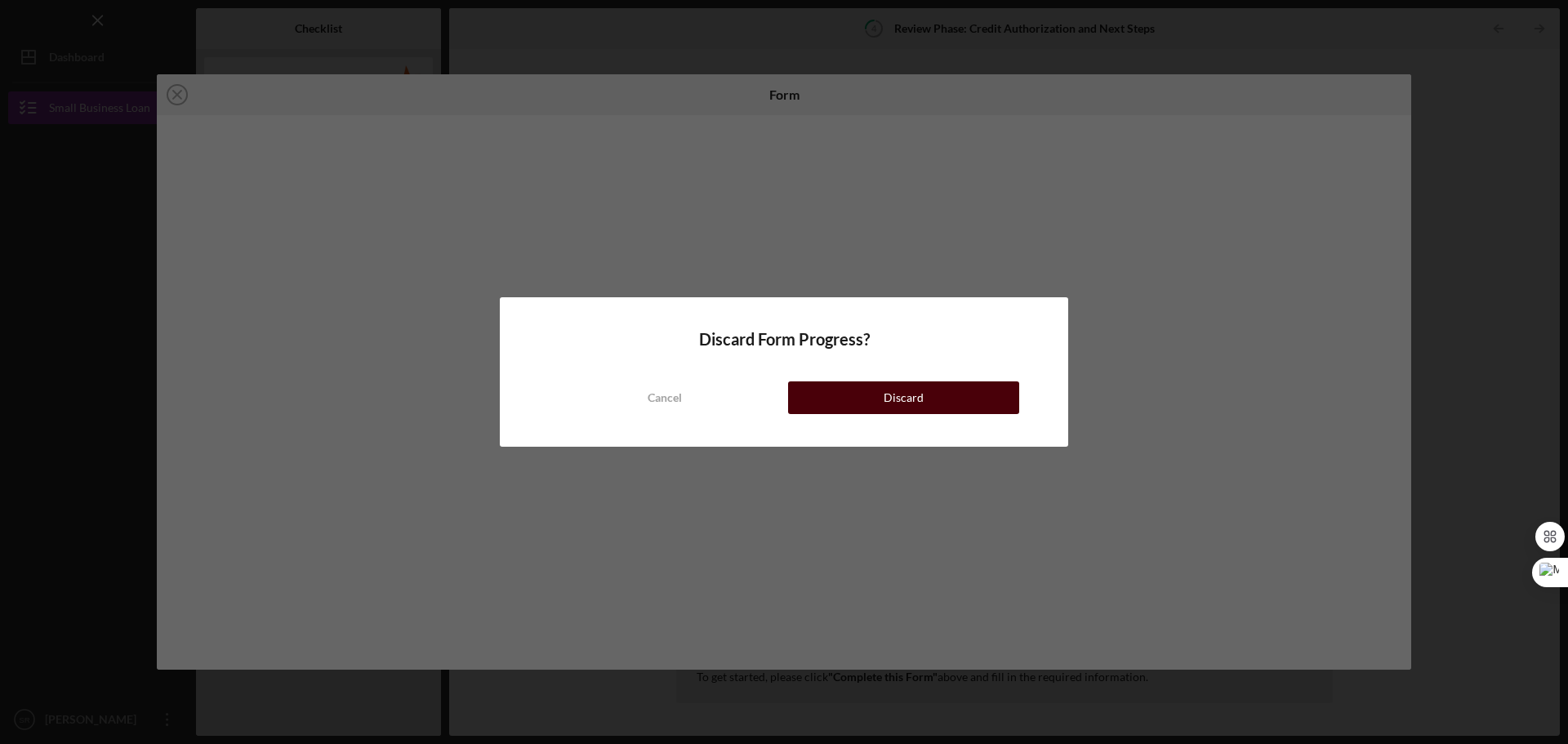
click at [862, 404] on button "Discard" at bounding box center [903, 397] width 231 height 33
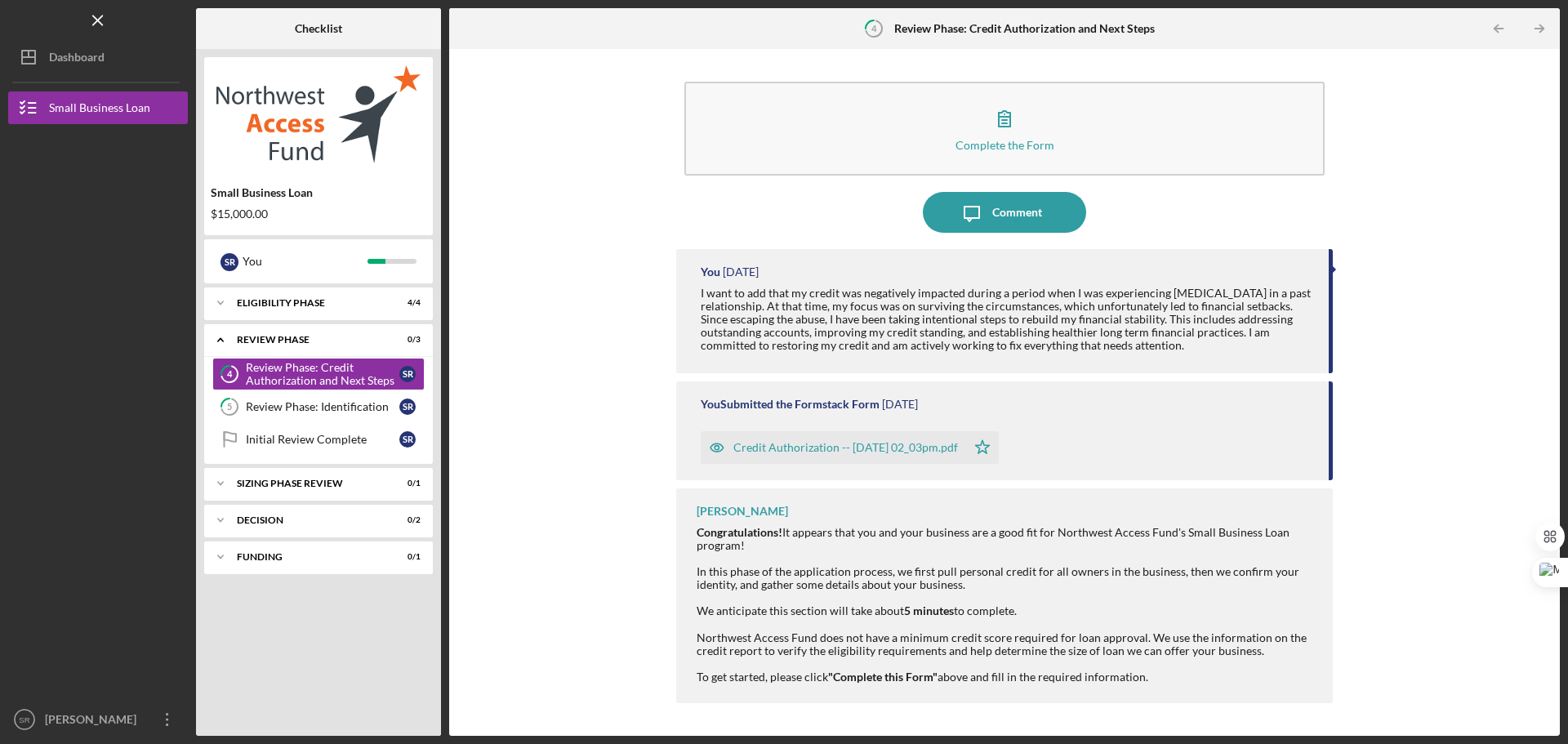
drag, startPoint x: 1334, startPoint y: 473, endPoint x: 1336, endPoint y: 511, distance: 38.1
click at [1336, 511] on div "Complete the Form Form Icon/Message Comment You [DATE] I want to add that my cr…" at bounding box center [1004, 392] width 1094 height 671
click at [303, 392] on link "5 Review Phase: Identification S R" at bounding box center [319, 406] width 213 height 33
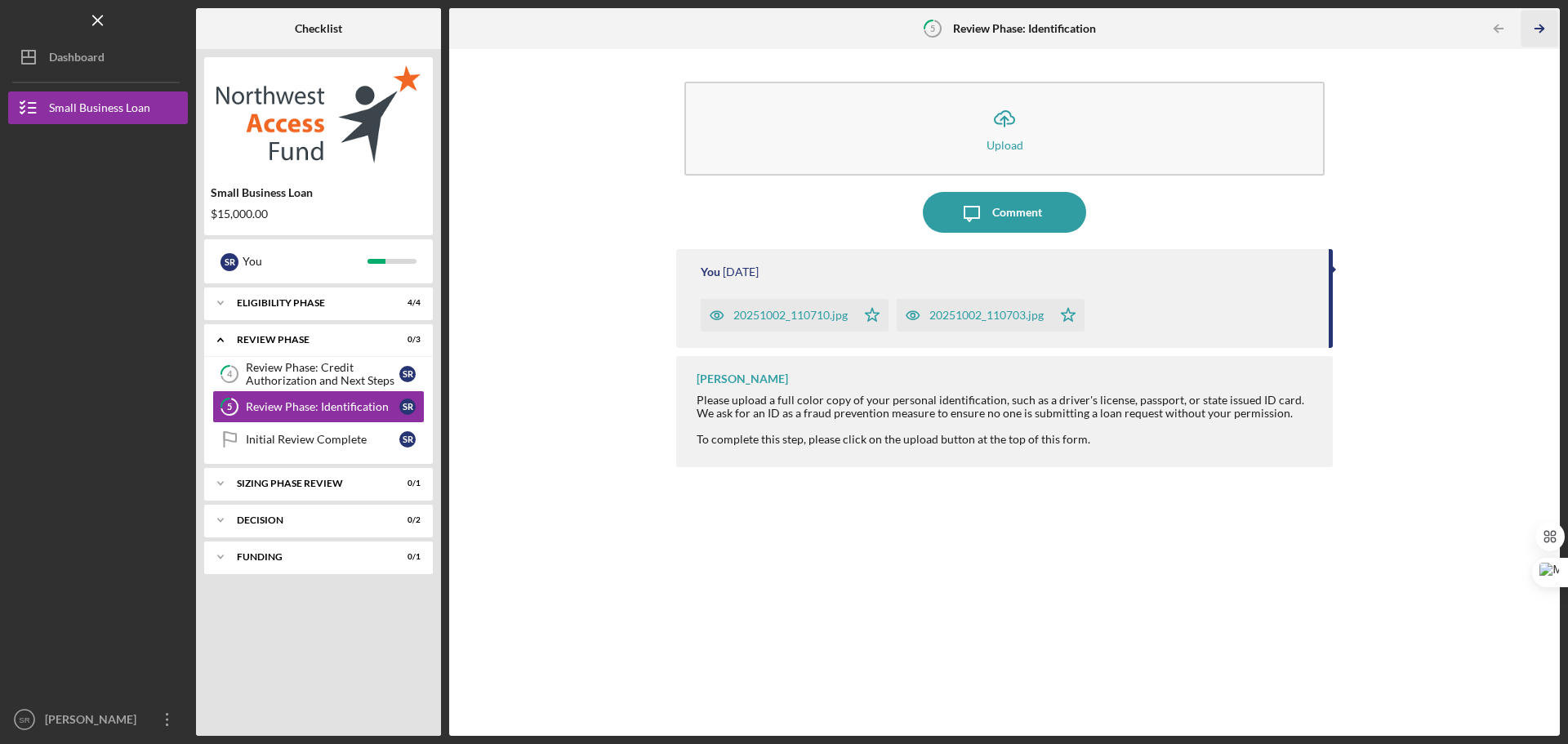
click at [1541, 20] on icon "Icon/Table Pagination Arrow" at bounding box center [1538, 29] width 36 height 36
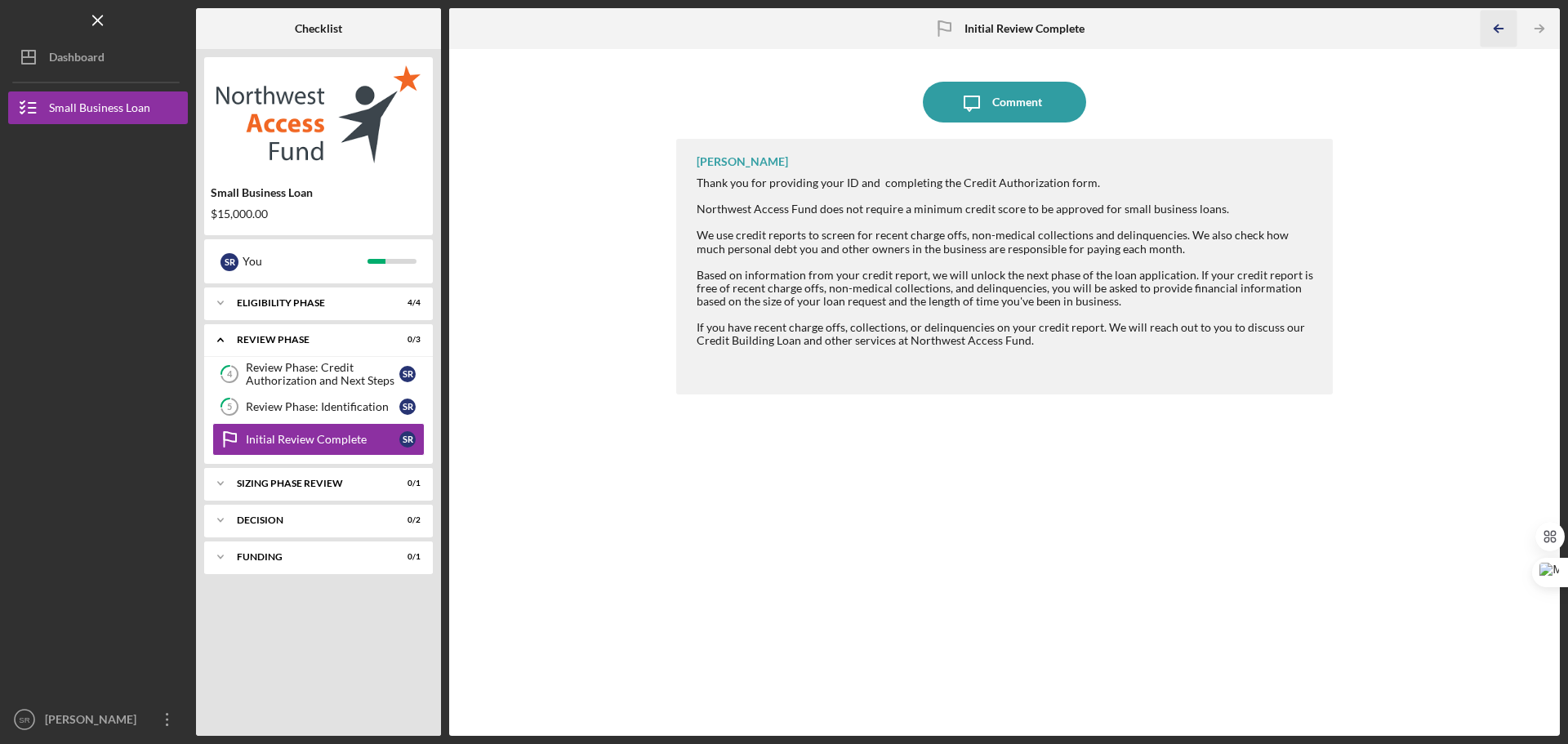
click at [1503, 21] on icon "Icon/Table Pagination Arrow" at bounding box center [1497, 29] width 36 height 36
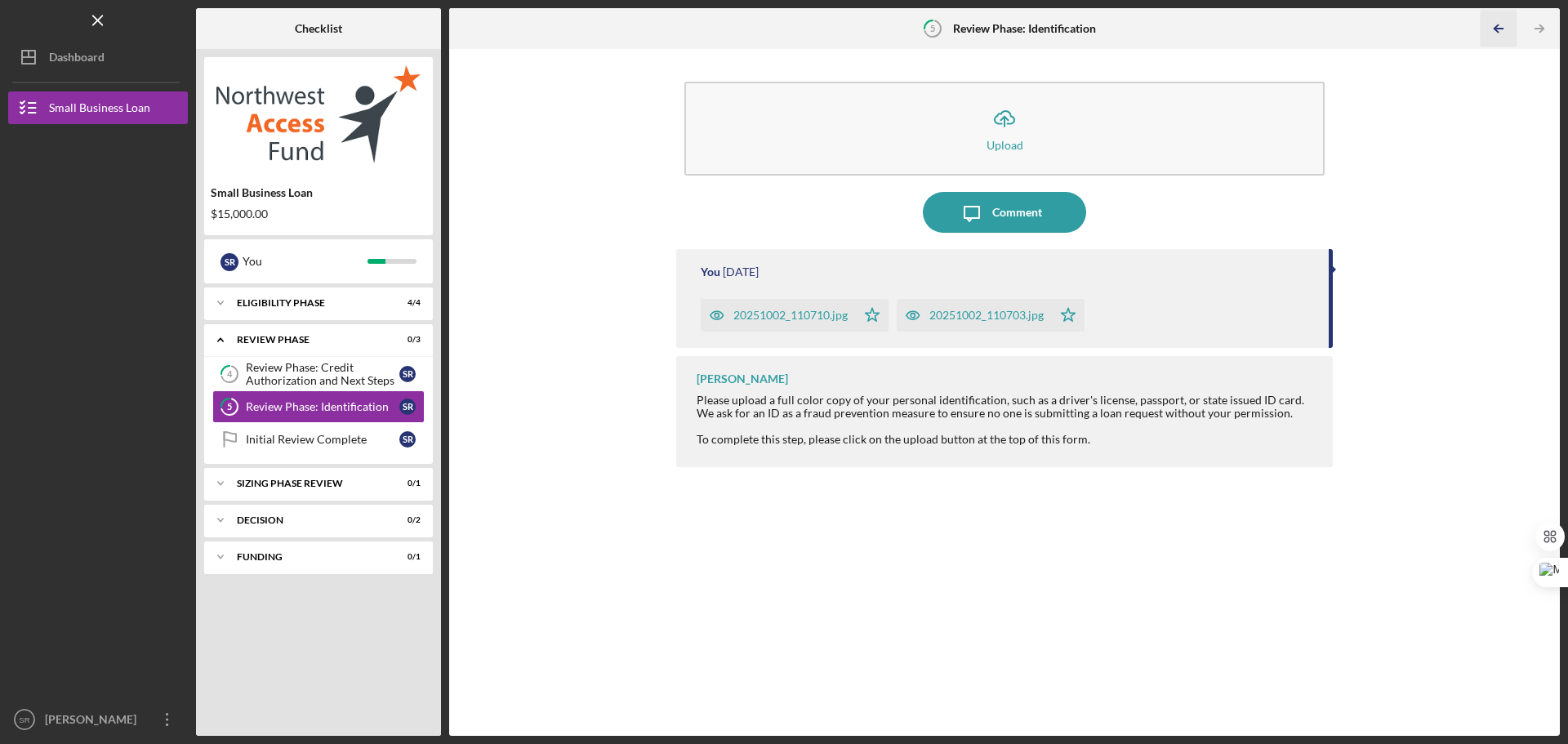
click at [1503, 21] on icon "Icon/Table Pagination Arrow" at bounding box center [1497, 29] width 36 height 36
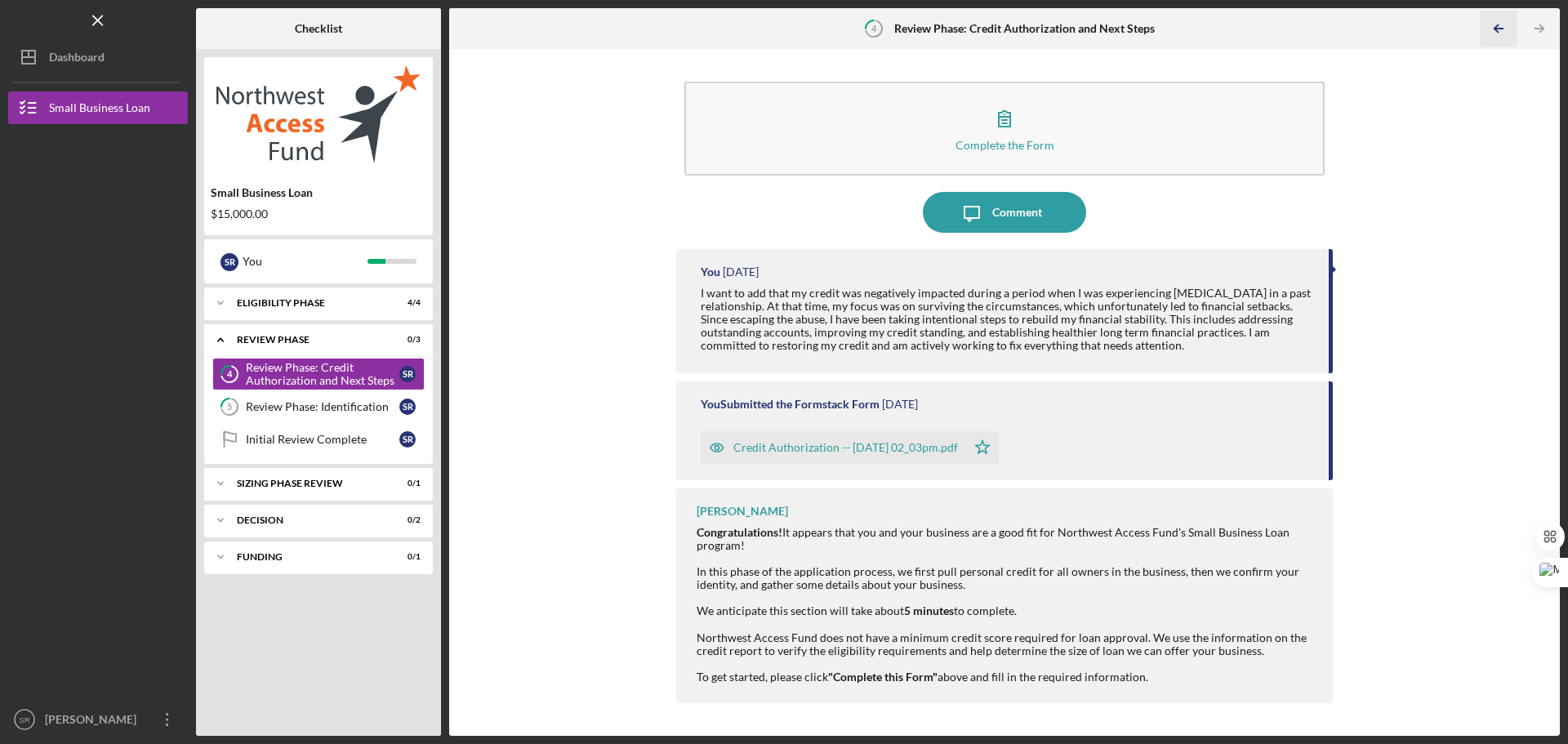
click at [1503, 21] on icon "Icon/Table Pagination Arrow" at bounding box center [1497, 29] width 36 height 36
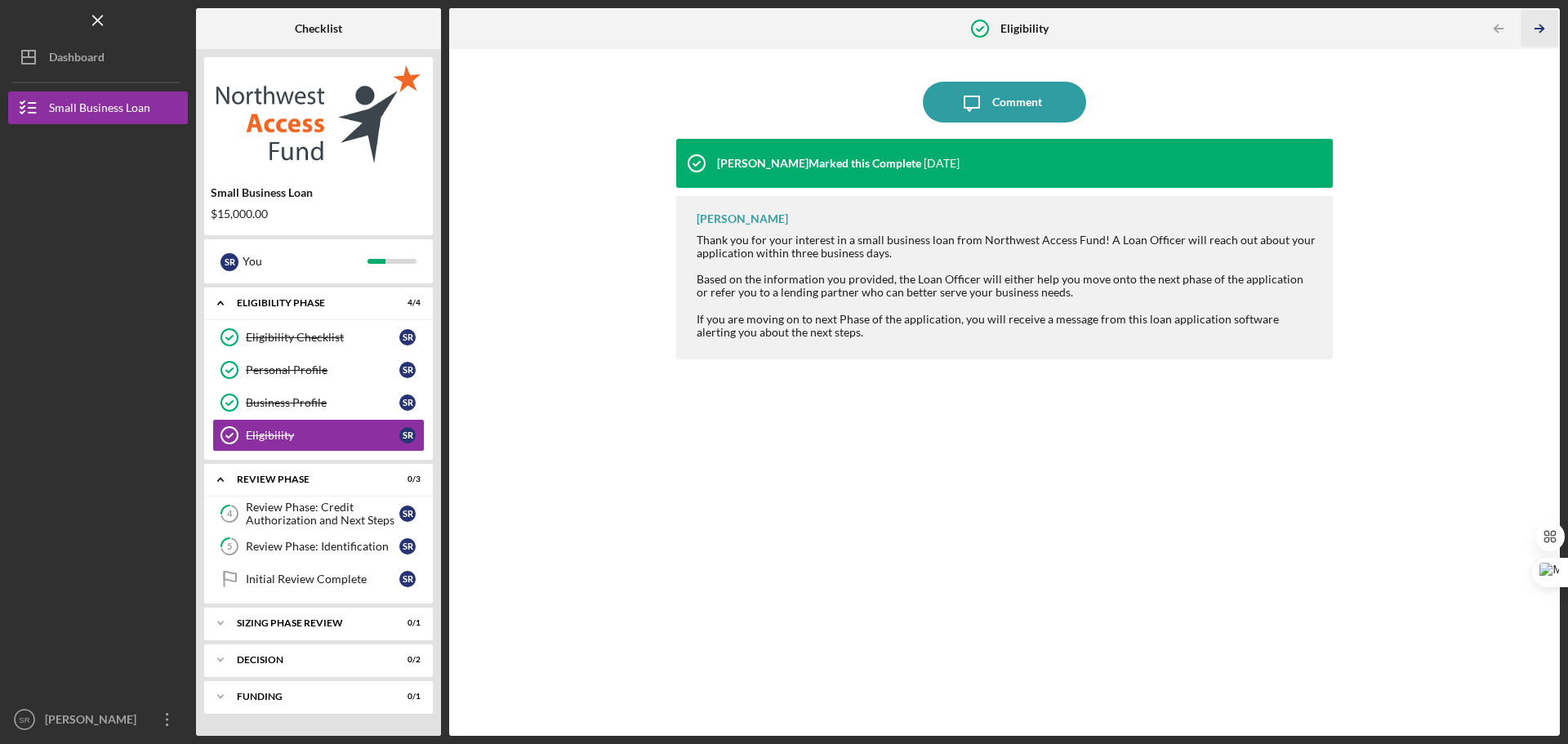
click at [1541, 15] on icon "Icon/Table Pagination Arrow" at bounding box center [1538, 29] width 36 height 36
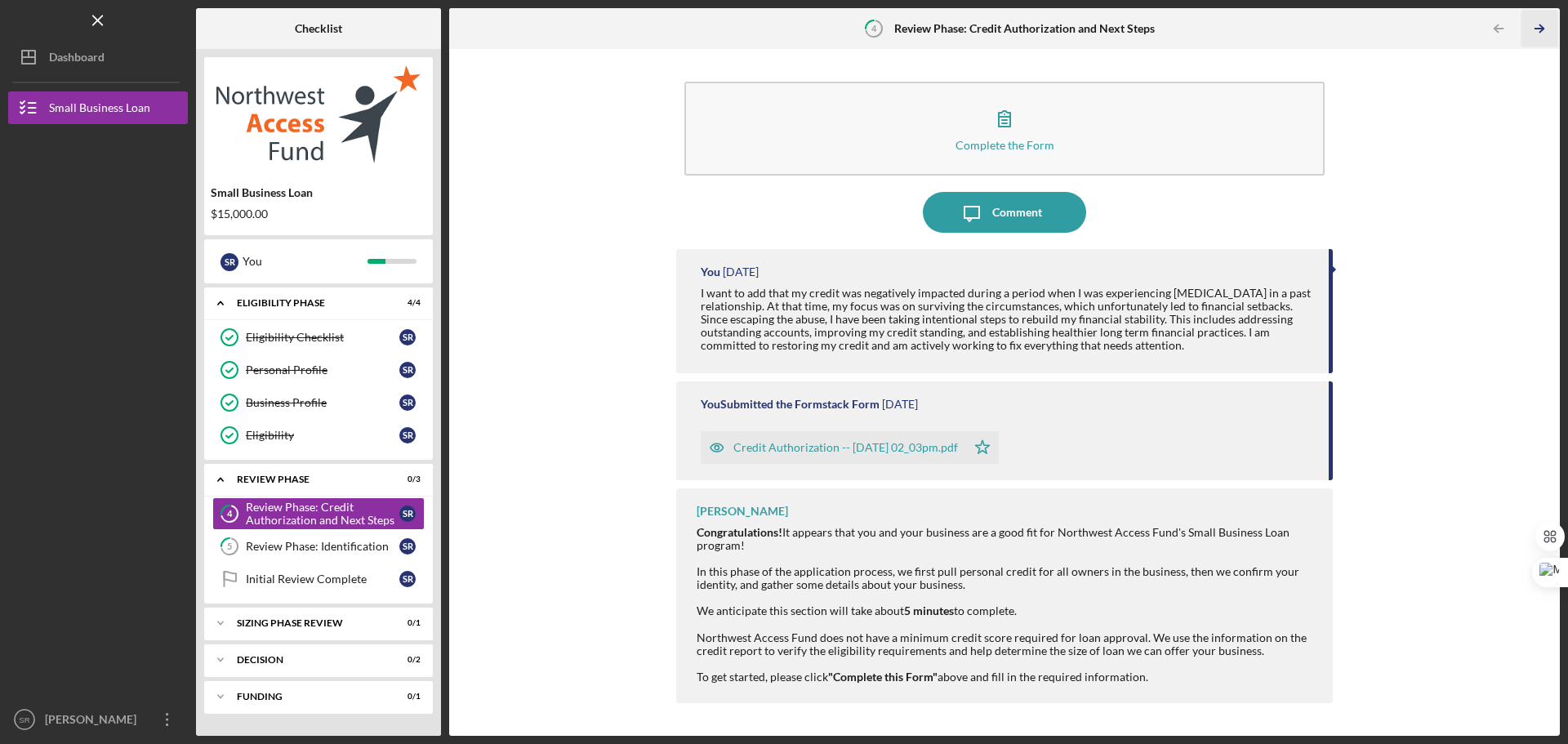
click at [1541, 15] on icon "Icon/Table Pagination Arrow" at bounding box center [1538, 29] width 36 height 36
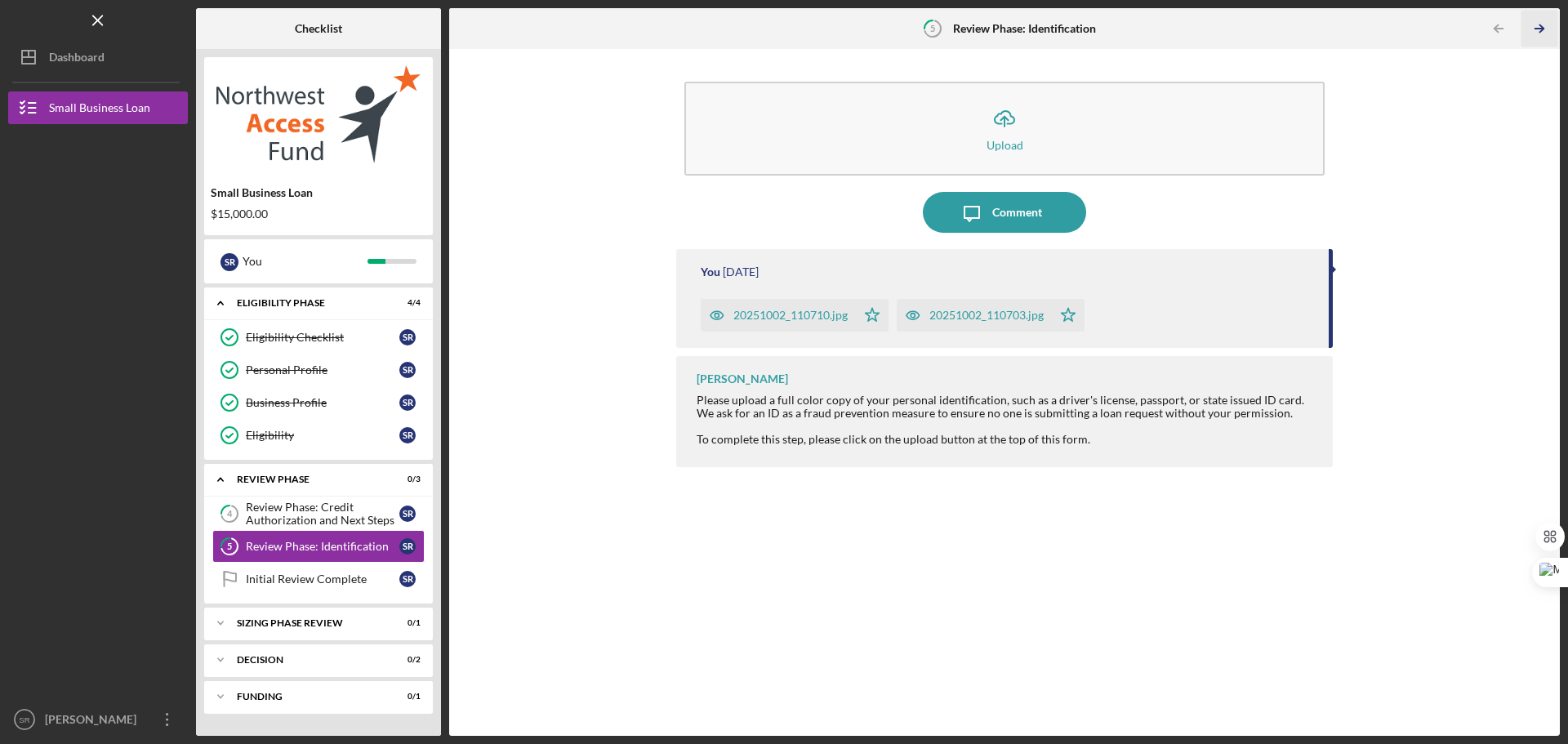
click at [1541, 15] on icon "Icon/Table Pagination Arrow" at bounding box center [1538, 29] width 36 height 36
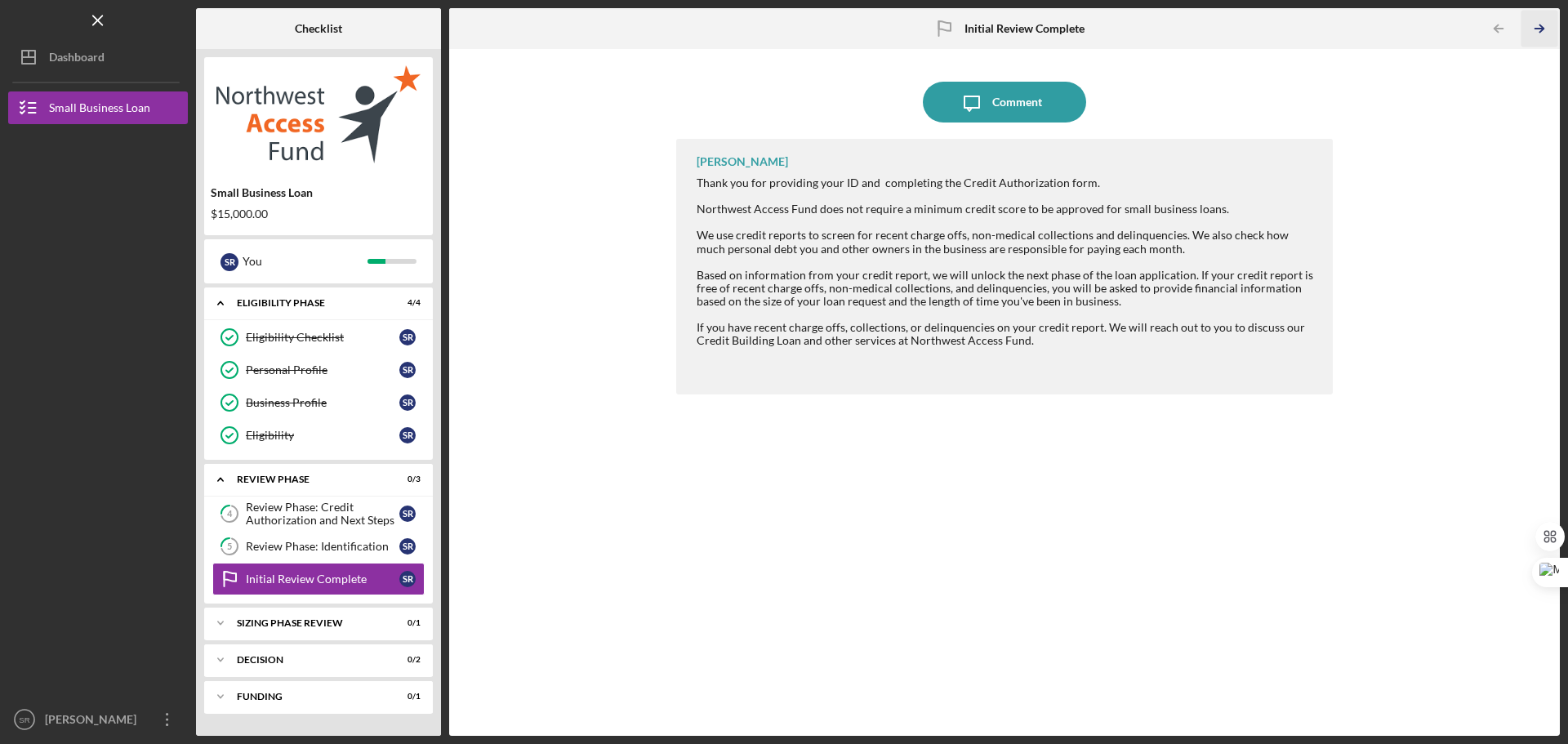
click at [1541, 15] on icon "Icon/Table Pagination Arrow" at bounding box center [1538, 29] width 36 height 36
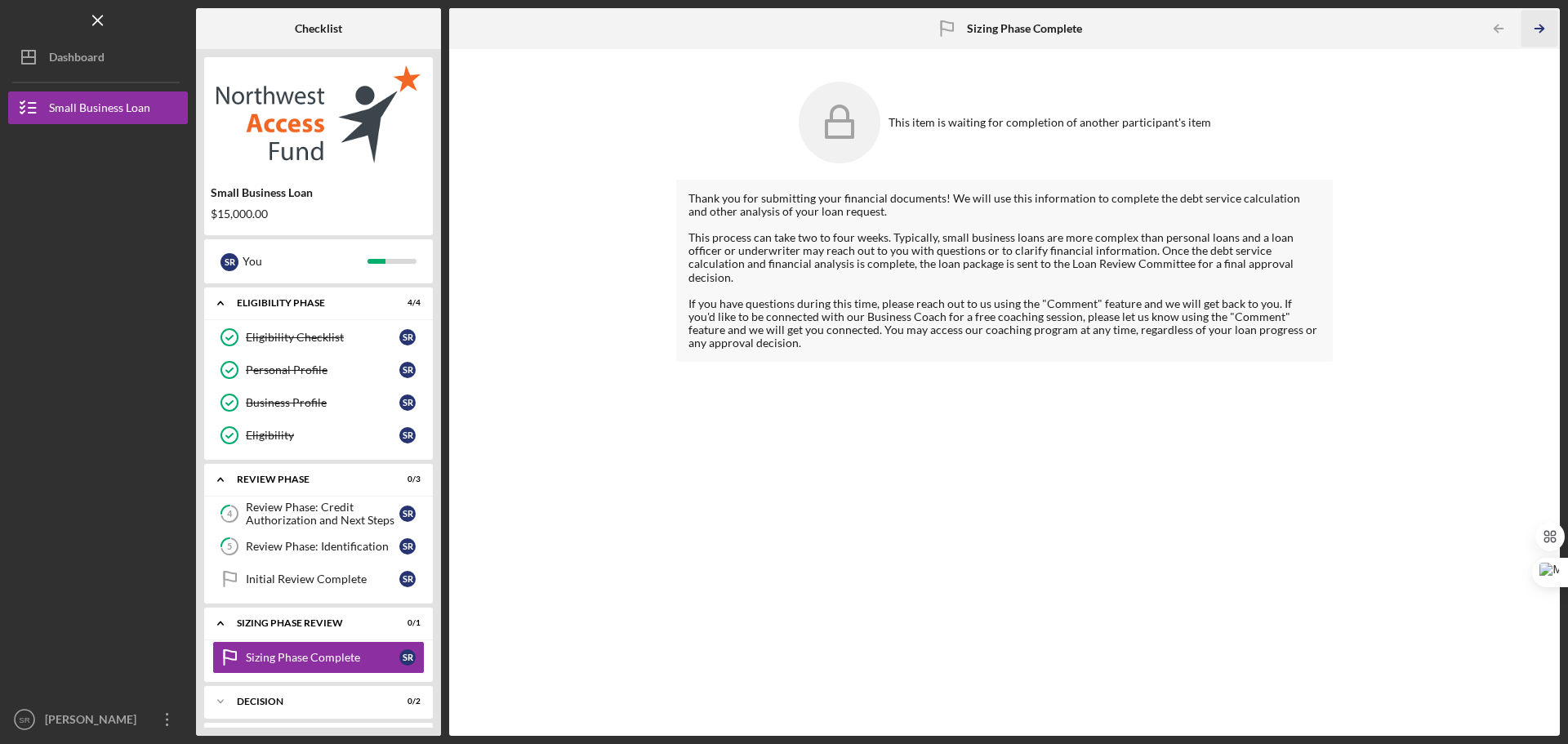
scroll to position [35, 0]
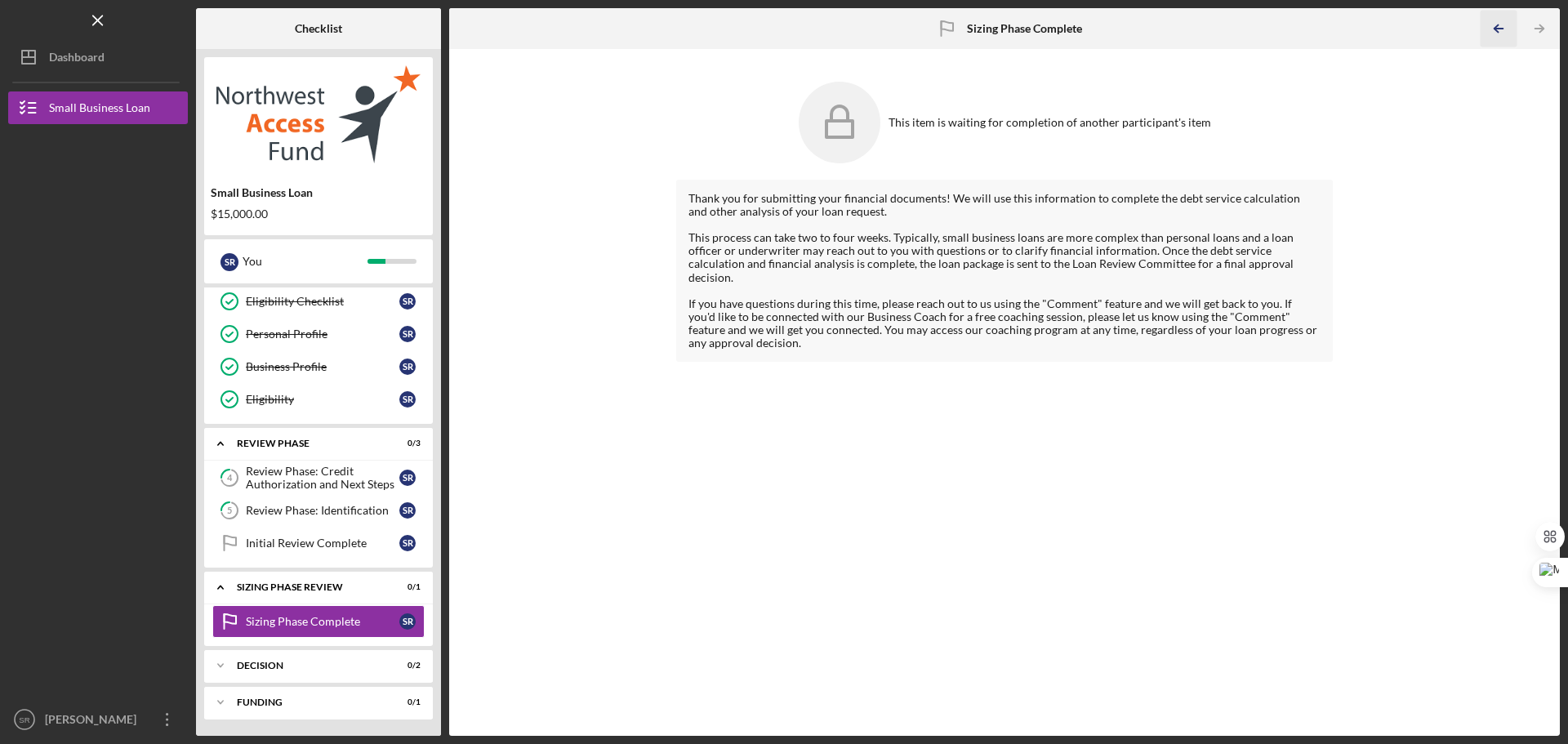
click at [1497, 17] on icon "Icon/Table Pagination Arrow" at bounding box center [1497, 29] width 36 height 36
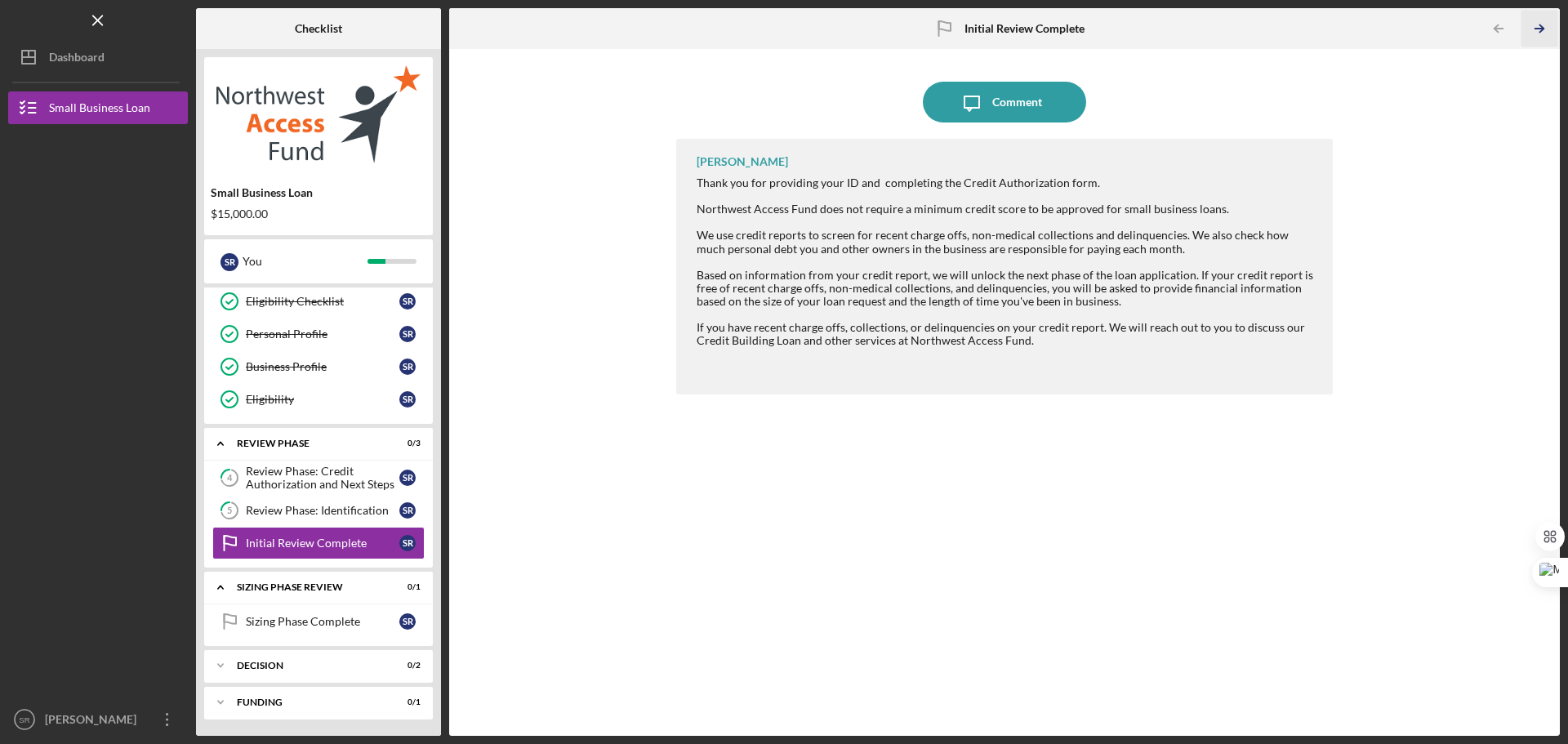
click at [1543, 22] on icon "Icon/Table Pagination Arrow" at bounding box center [1538, 29] width 36 height 36
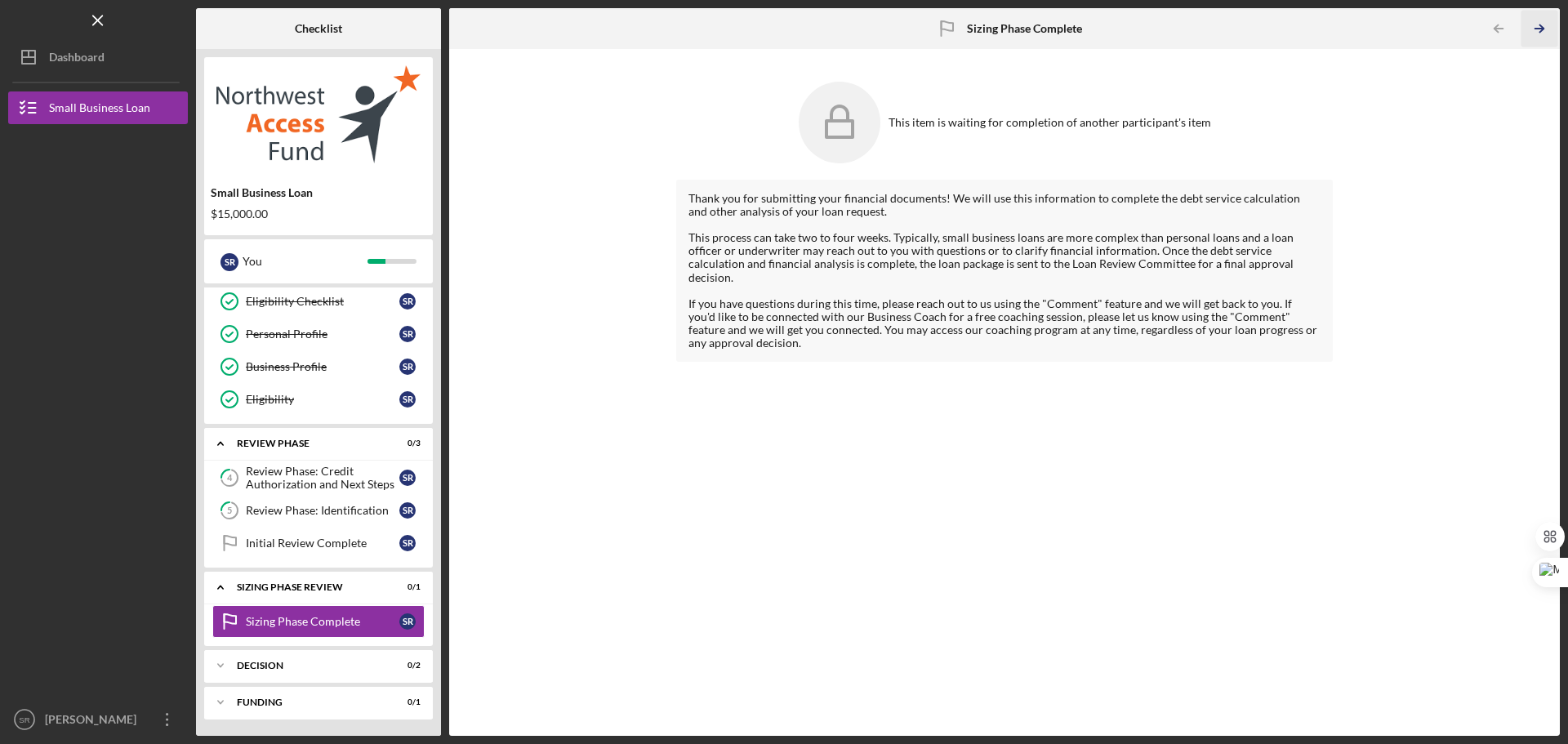
click at [1543, 22] on icon "Icon/Table Pagination Arrow" at bounding box center [1538, 29] width 36 height 36
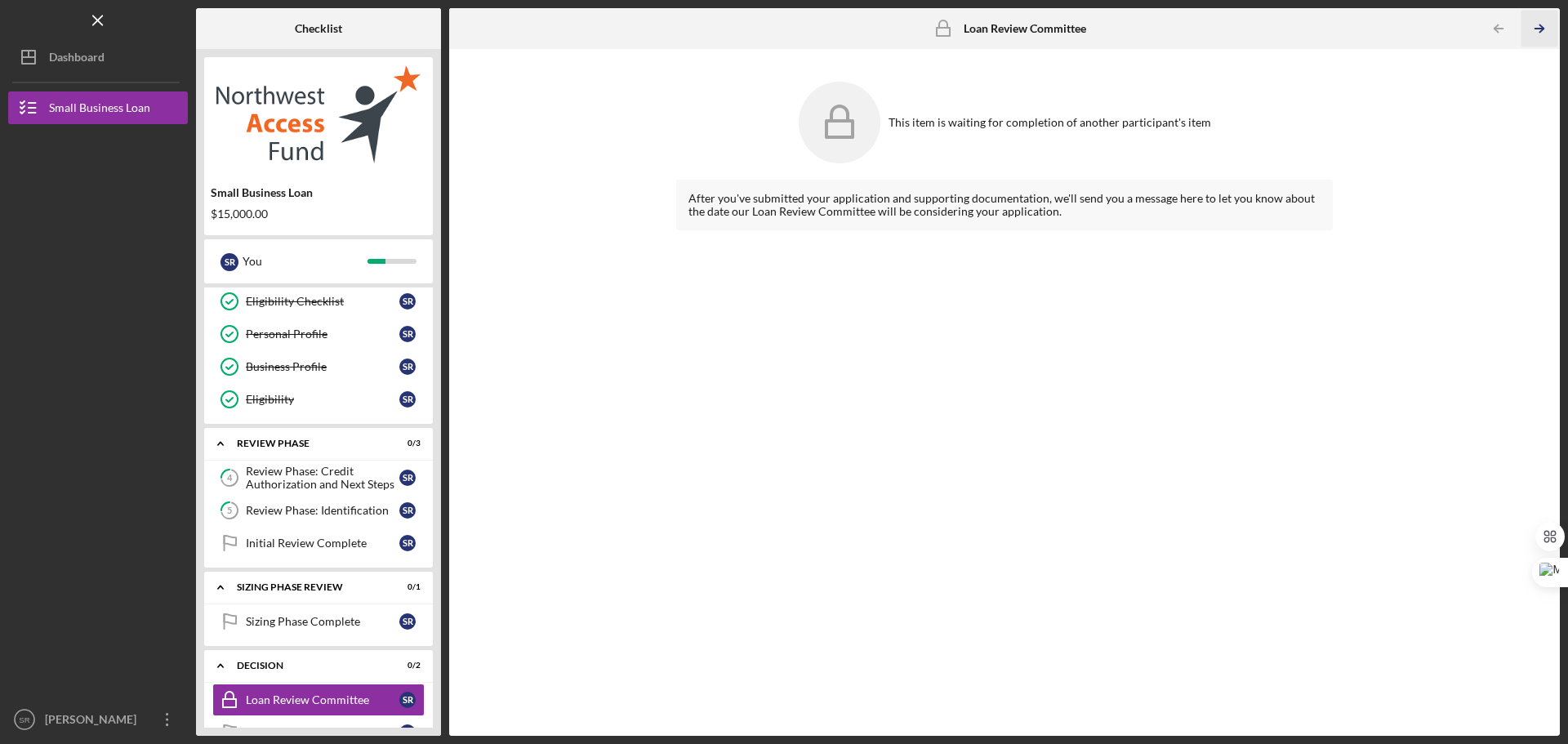
scroll to position [110, 0]
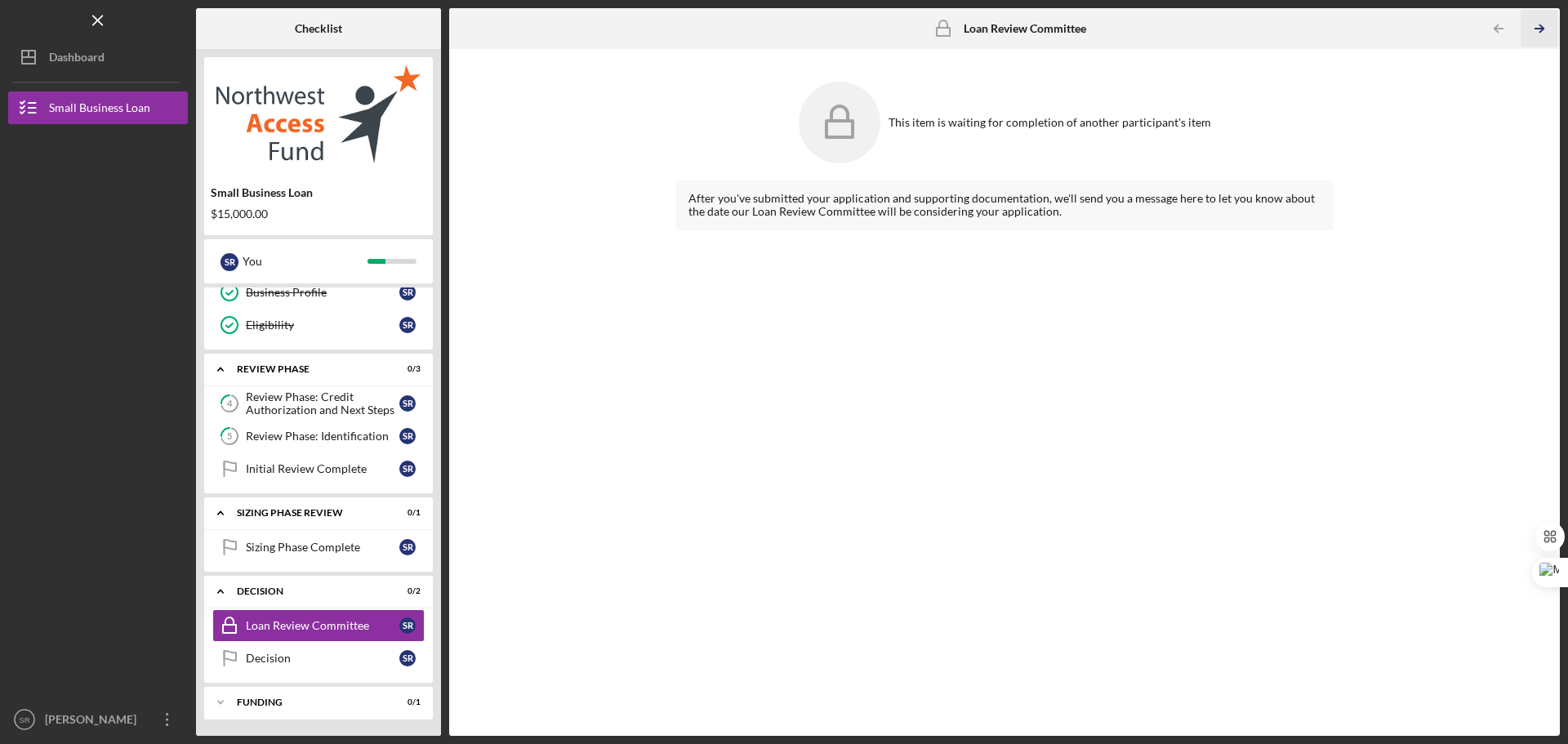
click at [1543, 22] on icon "Icon/Table Pagination Arrow" at bounding box center [1538, 29] width 36 height 36
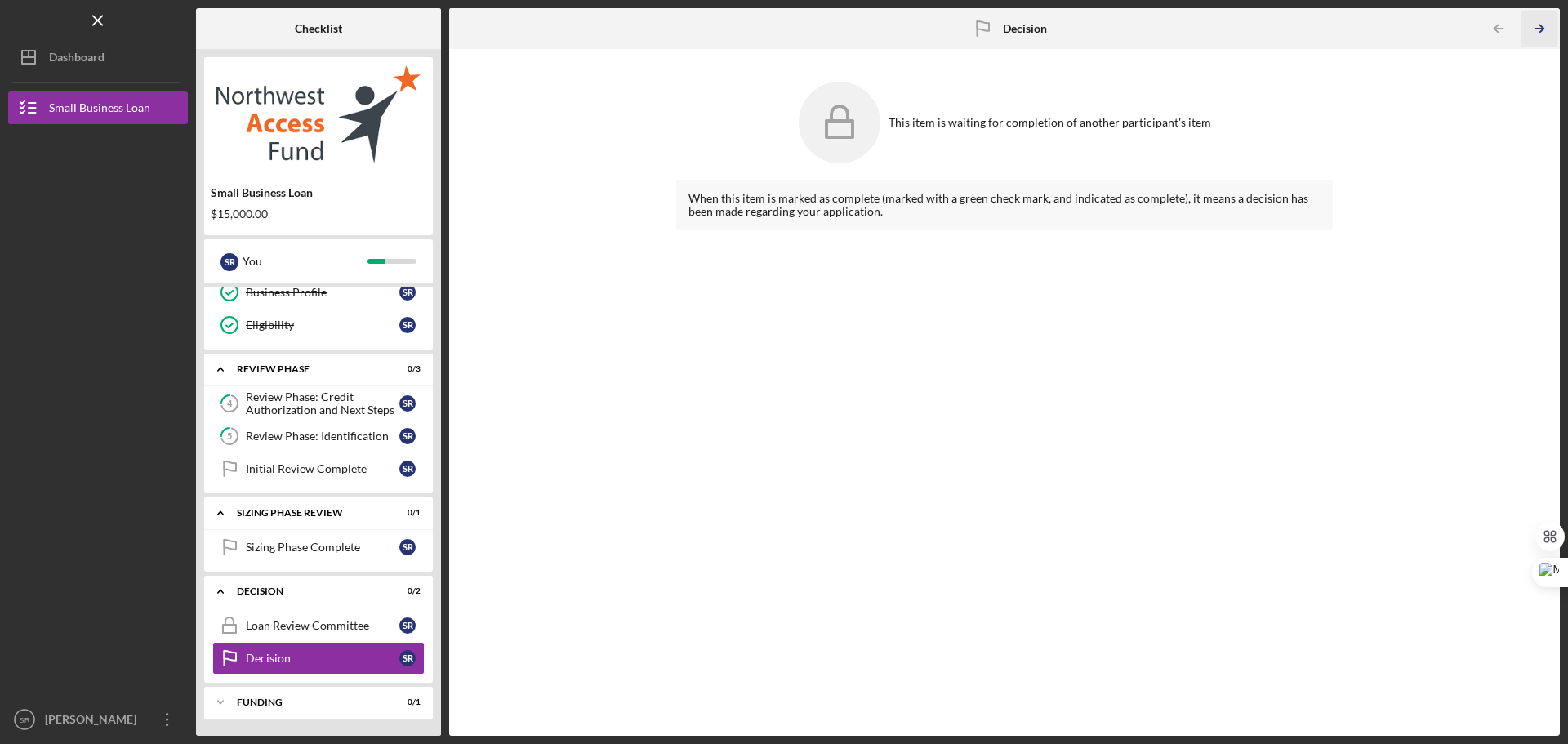
click at [1543, 22] on icon "Icon/Table Pagination Arrow" at bounding box center [1538, 29] width 36 height 36
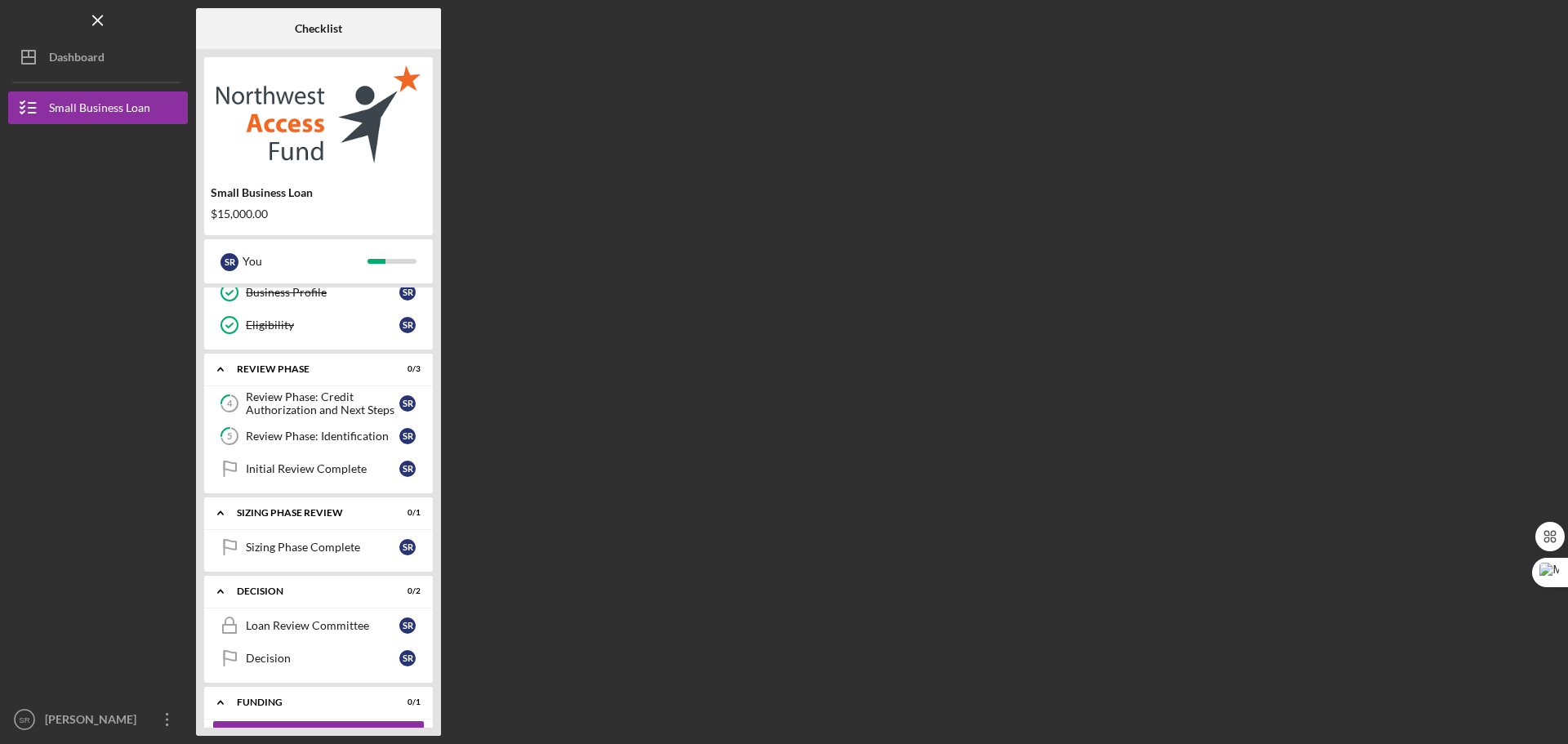
scroll to position [152, 0]
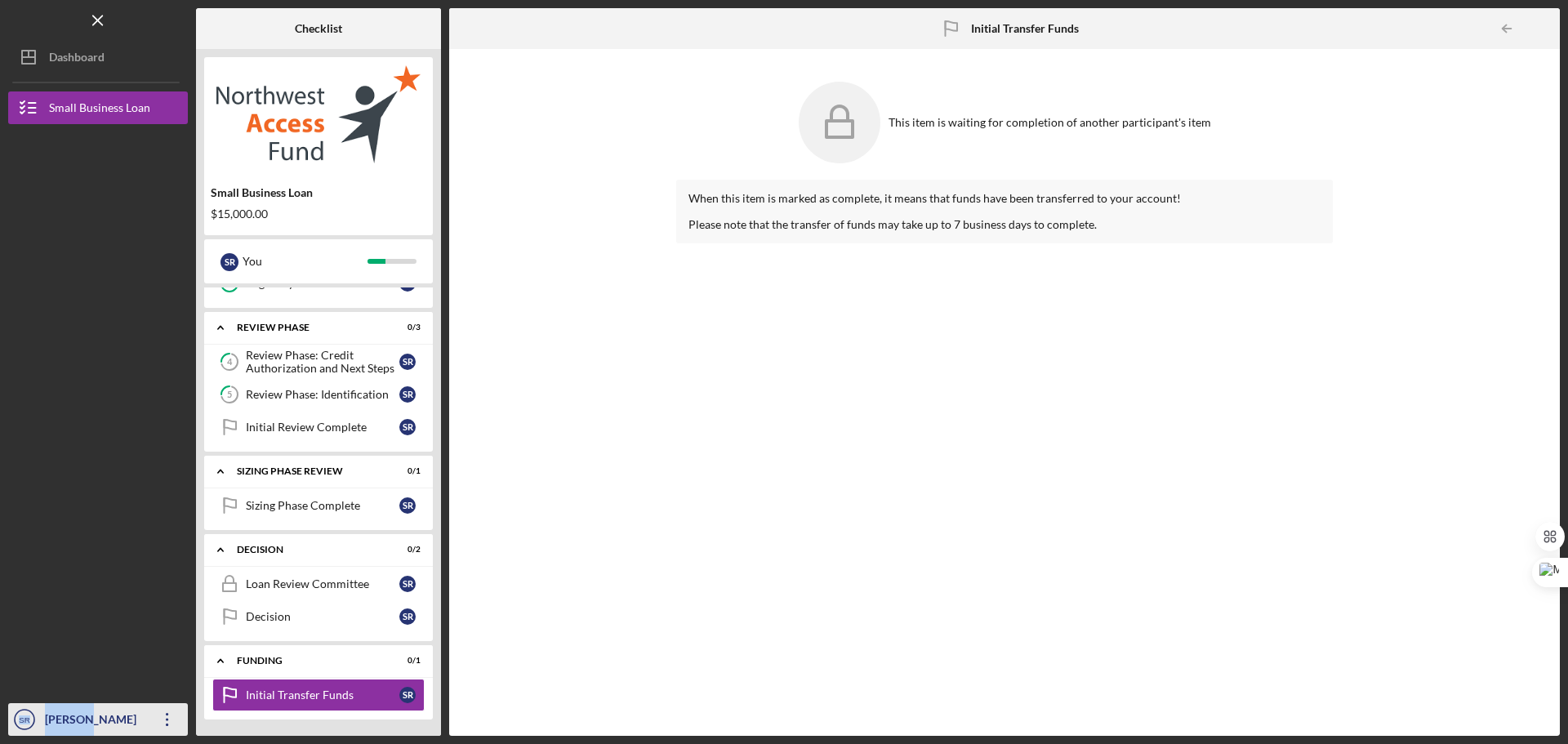
drag, startPoint x: 66, startPoint y: 698, endPoint x: 85, endPoint y: 729, distance: 36.4
click at [85, 729] on nav "Logo-Reversed Created with Sketch. Icon/Menu Close Icon/Dashboard Dashboard Sma…" at bounding box center [101, 368] width 188 height 736
click at [85, 729] on icon at bounding box center [81, 731] width 15 height 15
click at [56, 616] on div at bounding box center [98, 559] width 179 height 290
click at [59, 730] on div "[PERSON_NAME]" at bounding box center [94, 721] width 106 height 36
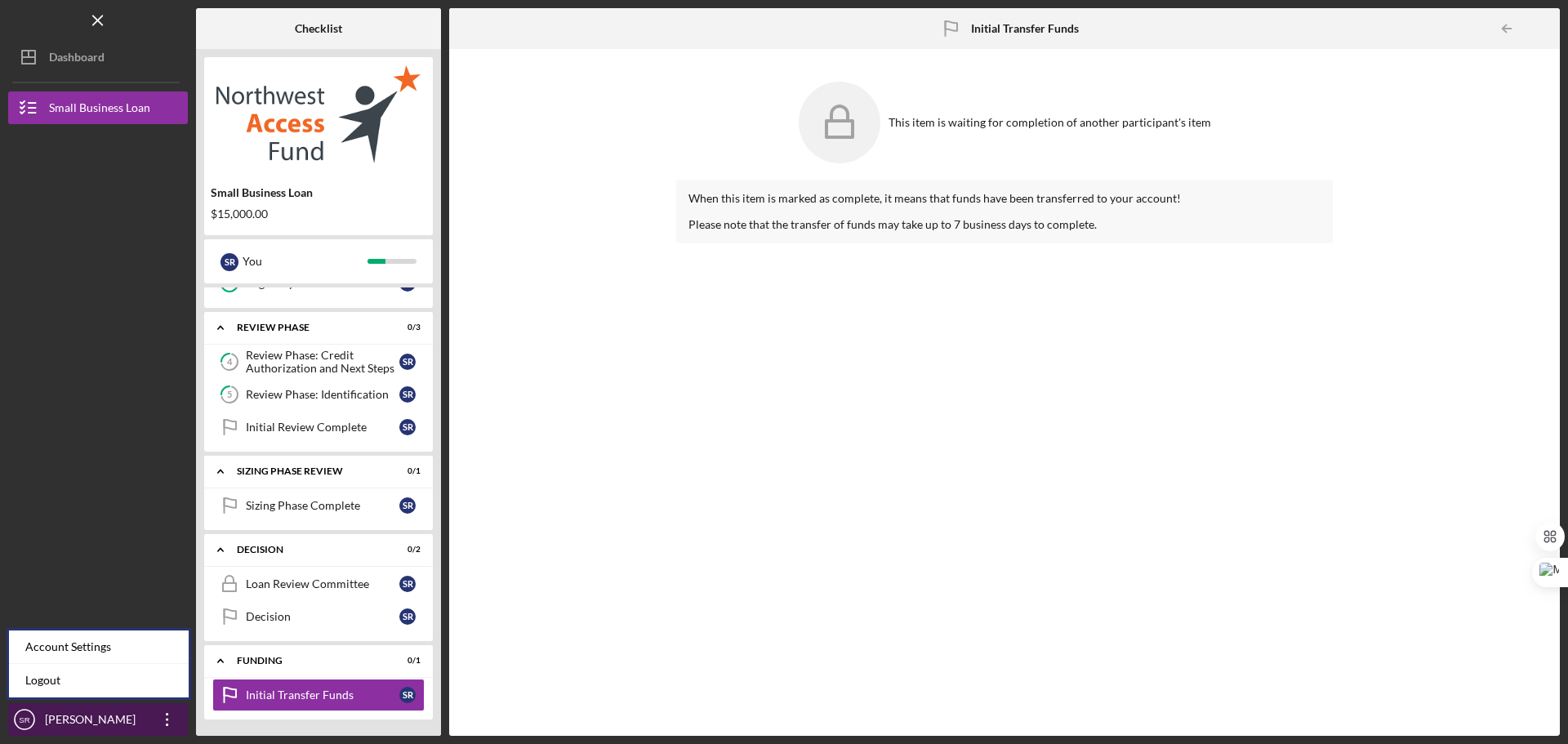
click at [68, 724] on div "[PERSON_NAME]" at bounding box center [94, 721] width 106 height 36
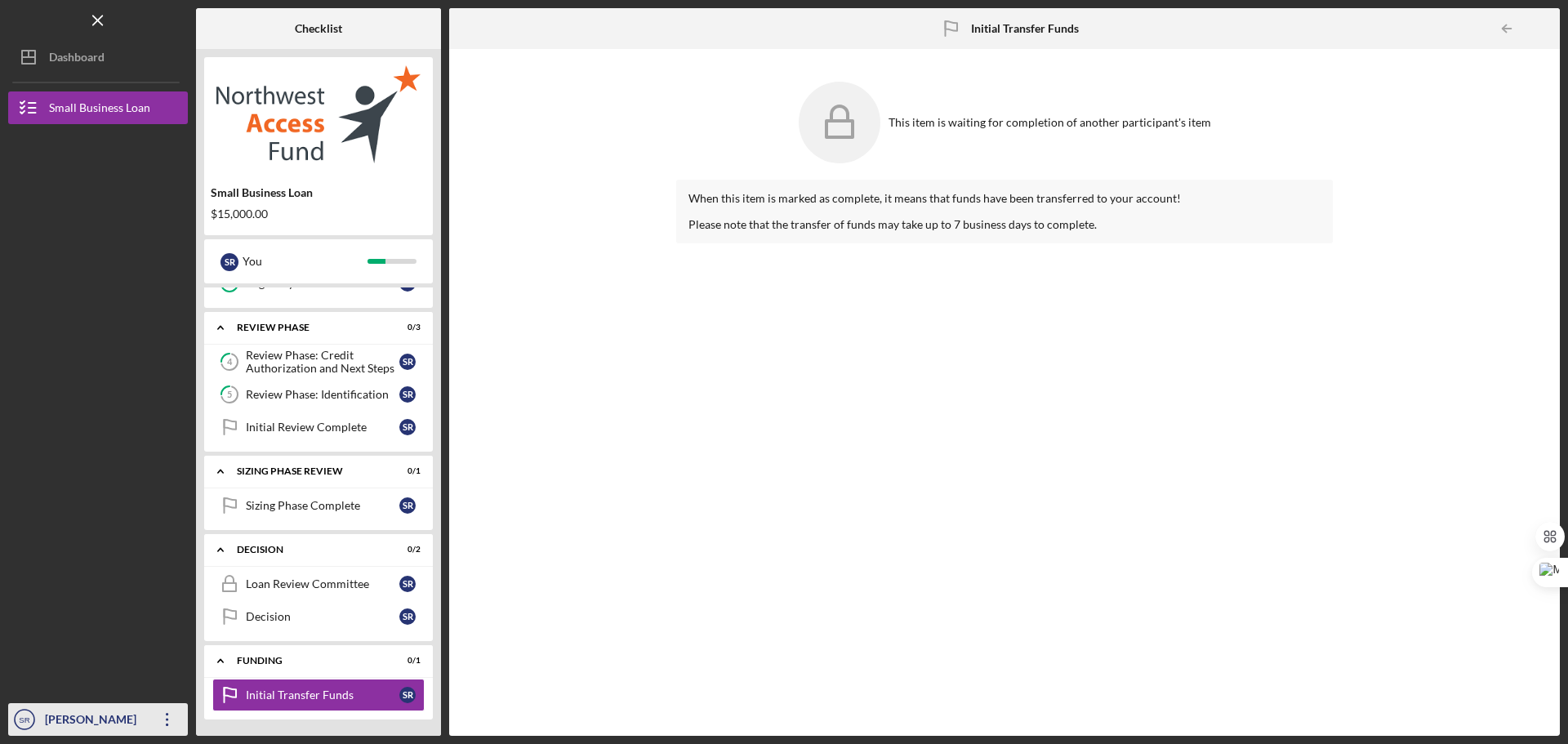
click at [71, 722] on div "[PERSON_NAME]" at bounding box center [94, 721] width 106 height 36
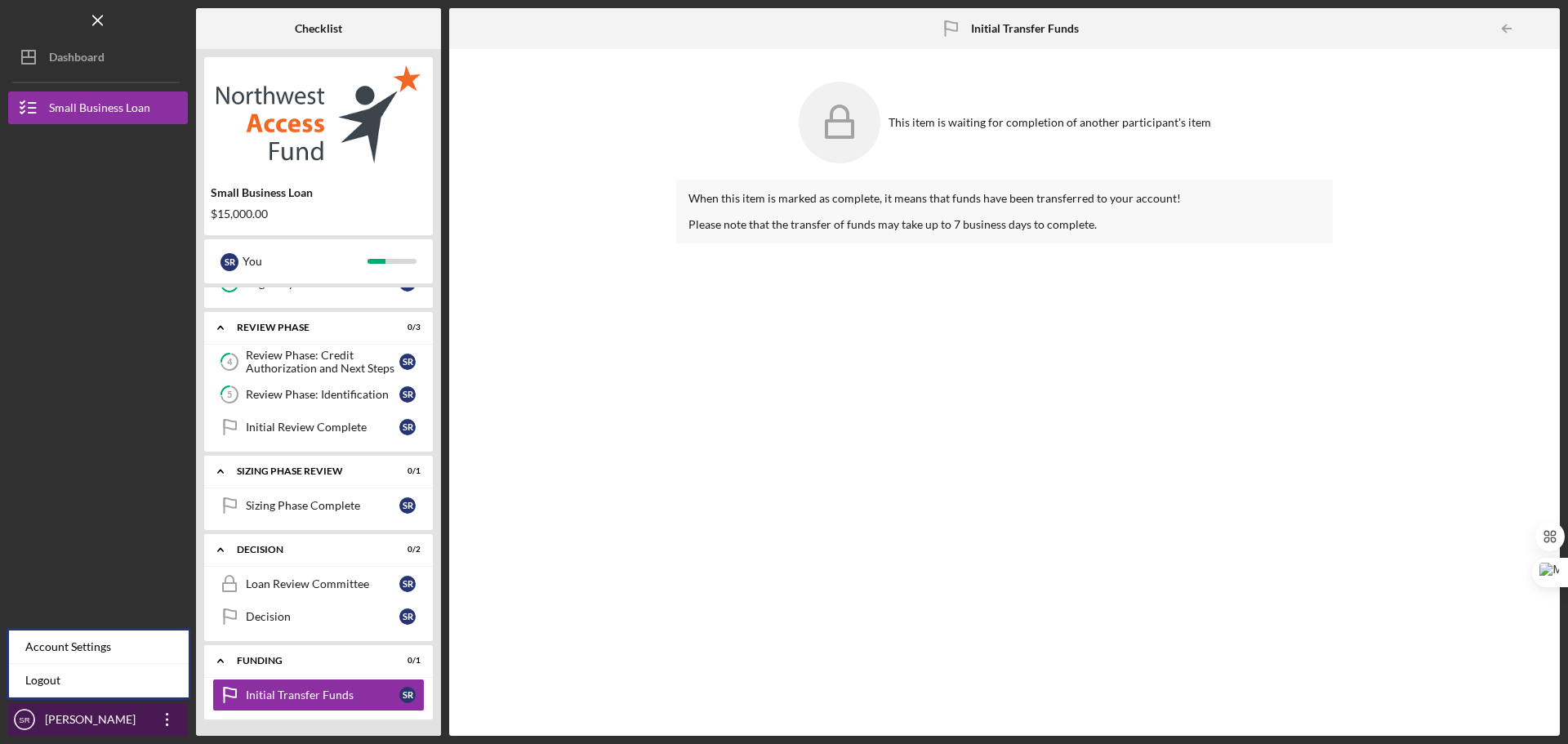
drag, startPoint x: 145, startPoint y: 717, endPoint x: 168, endPoint y: 715, distance: 23.1
click at [168, 715] on button "SR [PERSON_NAME] Icon/Overflow" at bounding box center [98, 719] width 179 height 33
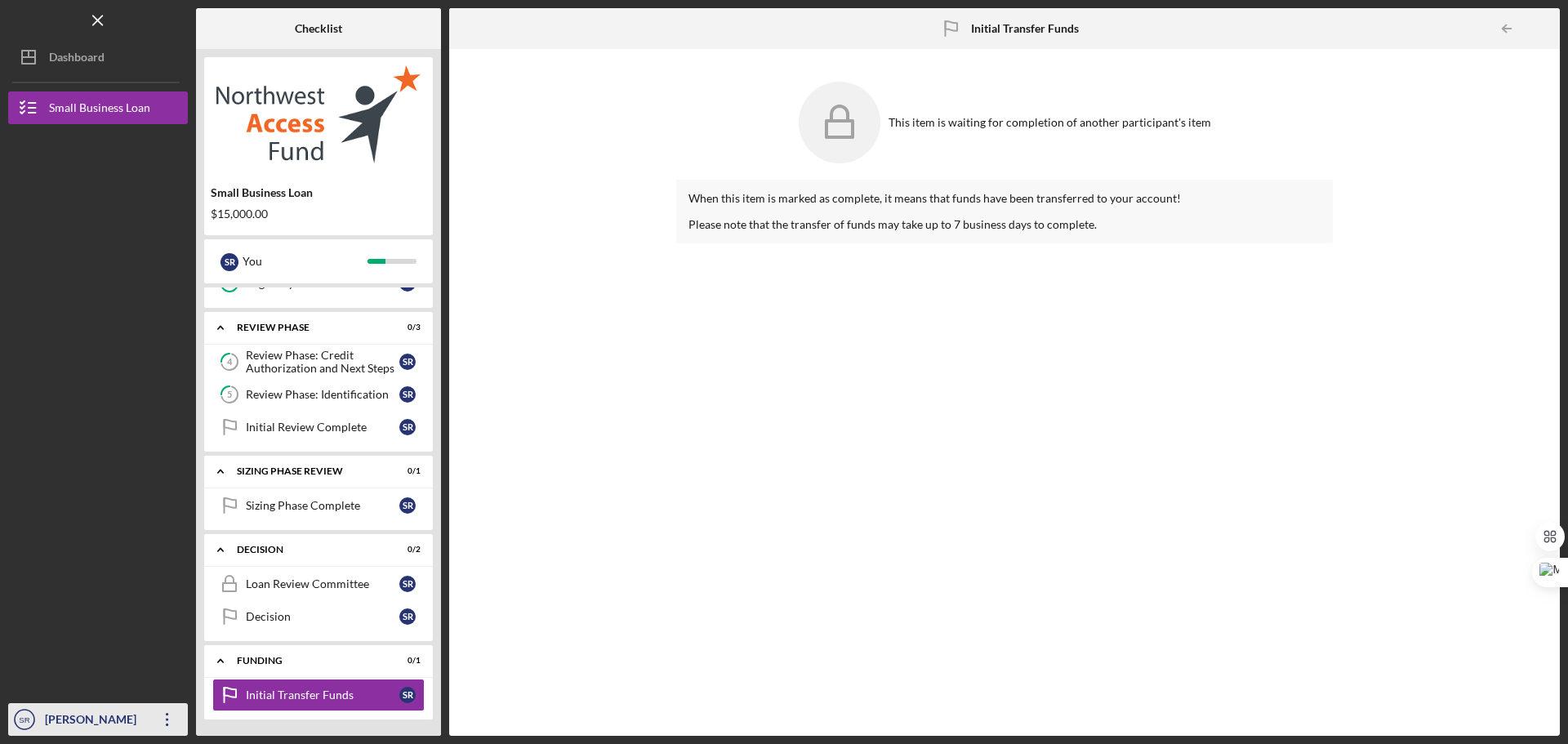
click at [168, 715] on icon "Icon/Overflow" at bounding box center [166, 719] width 40 height 40
click at [94, 353] on div at bounding box center [98, 269] width 179 height 290
